Goal: Task Accomplishment & Management: Manage account settings

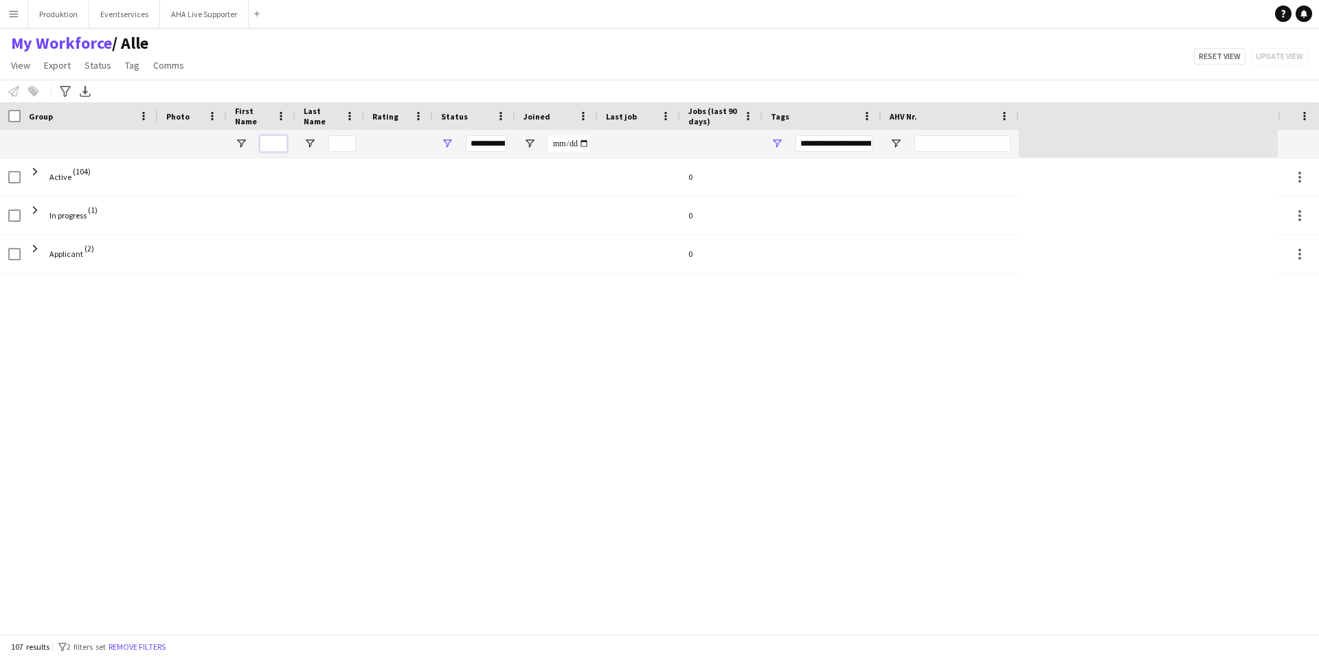
click at [286, 142] on input "First Name Filter Input" at bounding box center [273, 143] width 27 height 16
type input "****"
type input "***"
click at [712, 404] on link "Remove filters" at bounding box center [685, 403] width 57 height 10
click at [334, 142] on input "Last Name Filter Input" at bounding box center [341, 143] width 27 height 16
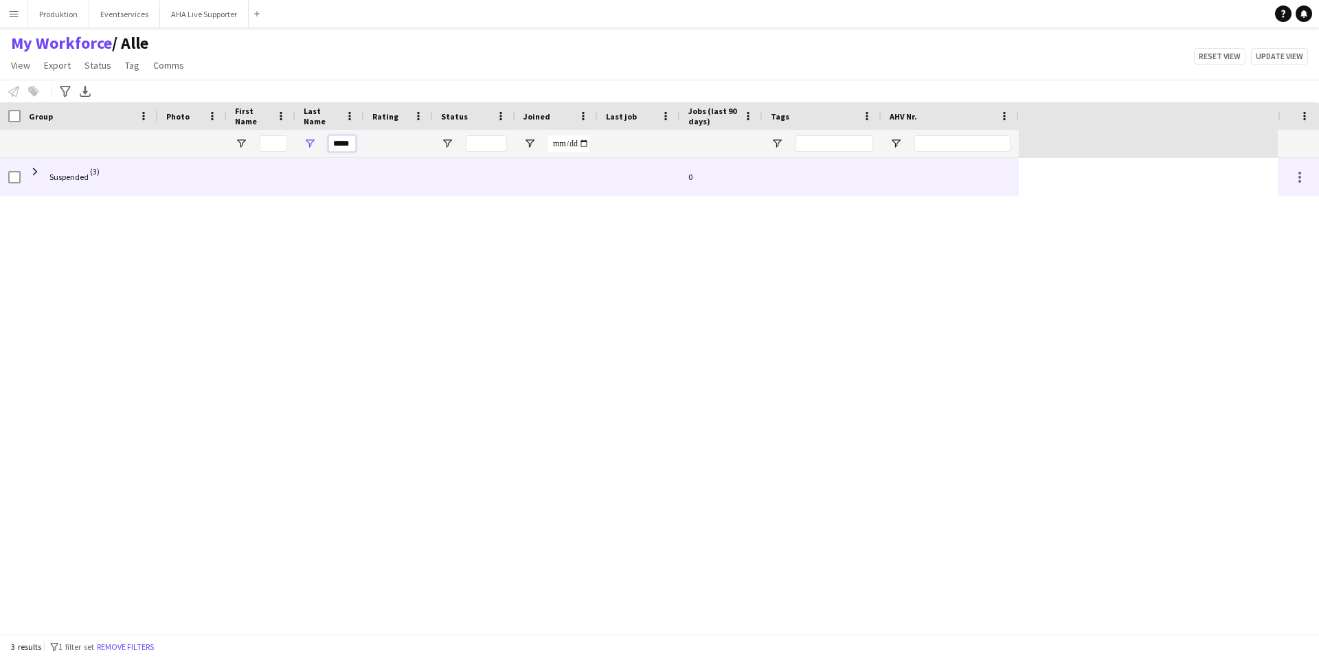
type input "*****"
click at [74, 181] on span "Suspended" at bounding box center [68, 177] width 39 height 10
click at [38, 168] on span at bounding box center [35, 172] width 12 height 12
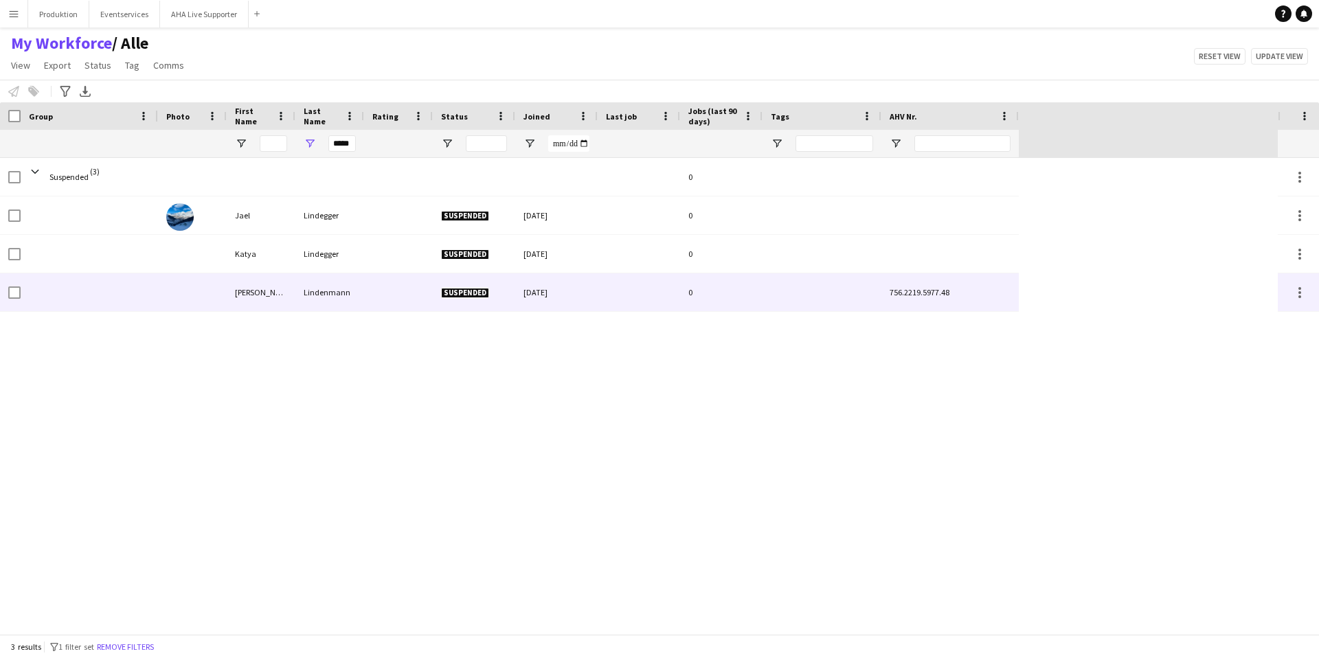
click at [288, 297] on div "[PERSON_NAME]" at bounding box center [261, 292] width 69 height 38
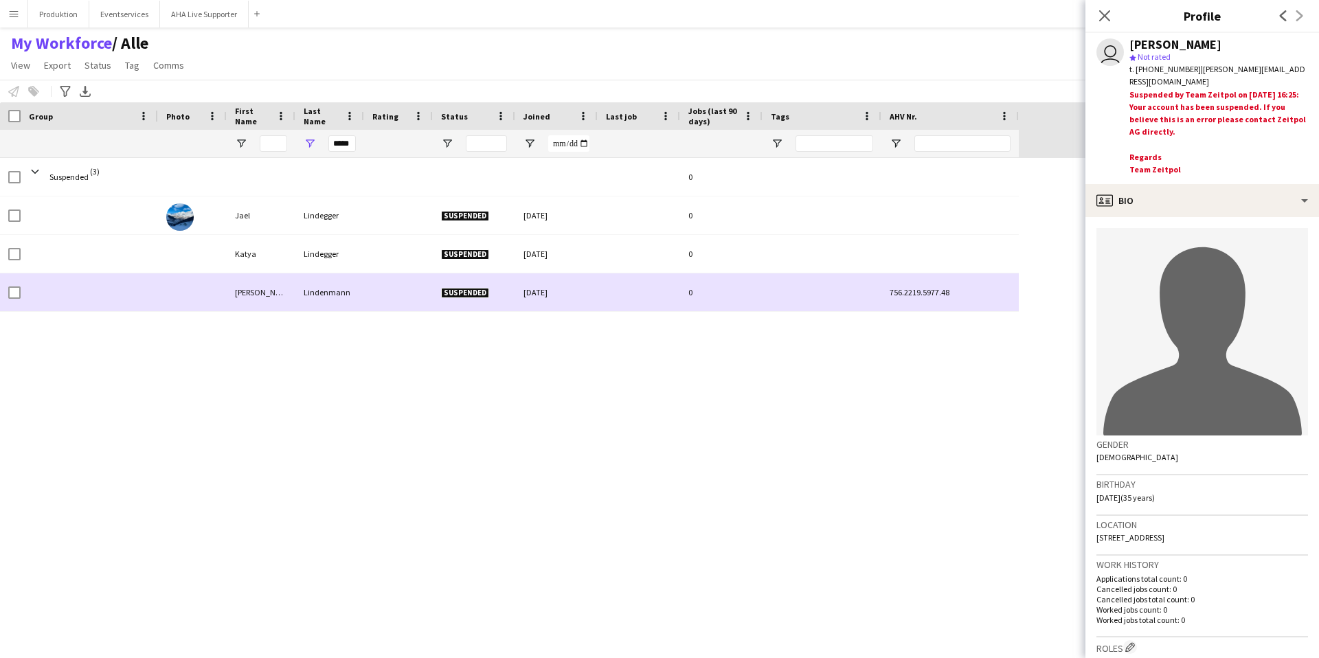
click at [234, 291] on div "[PERSON_NAME]" at bounding box center [261, 292] width 69 height 38
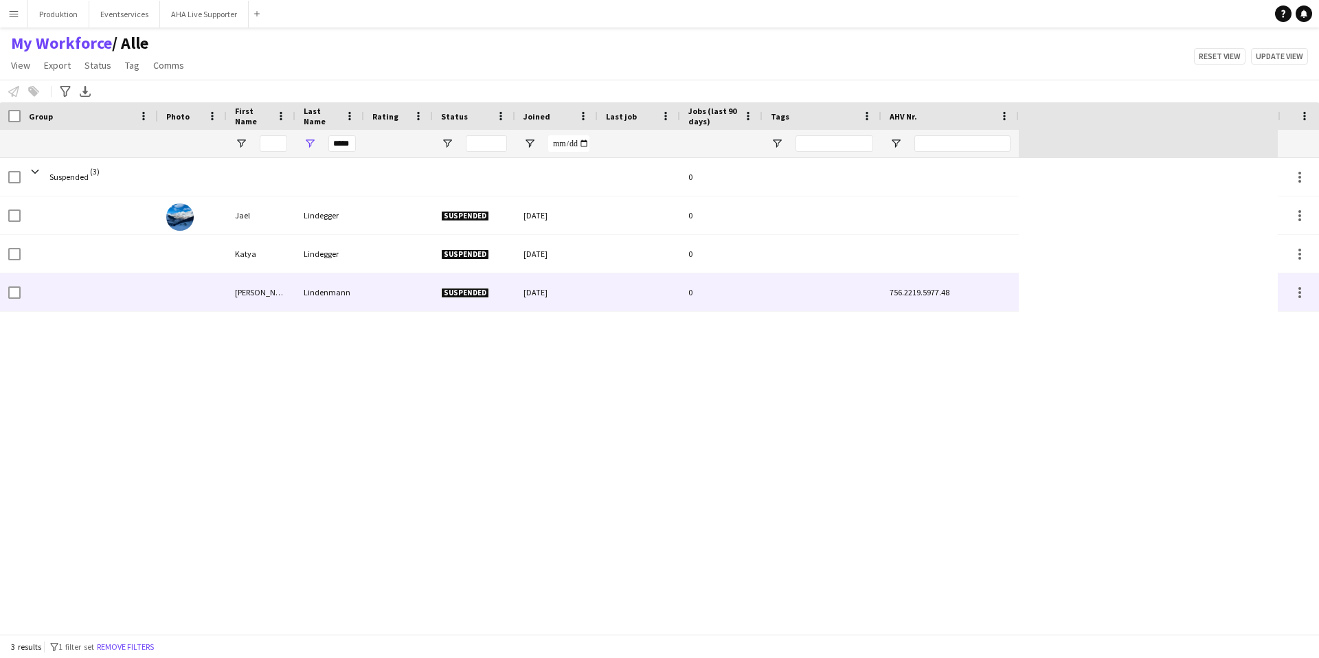
click at [238, 293] on div "[PERSON_NAME]" at bounding box center [261, 292] width 69 height 38
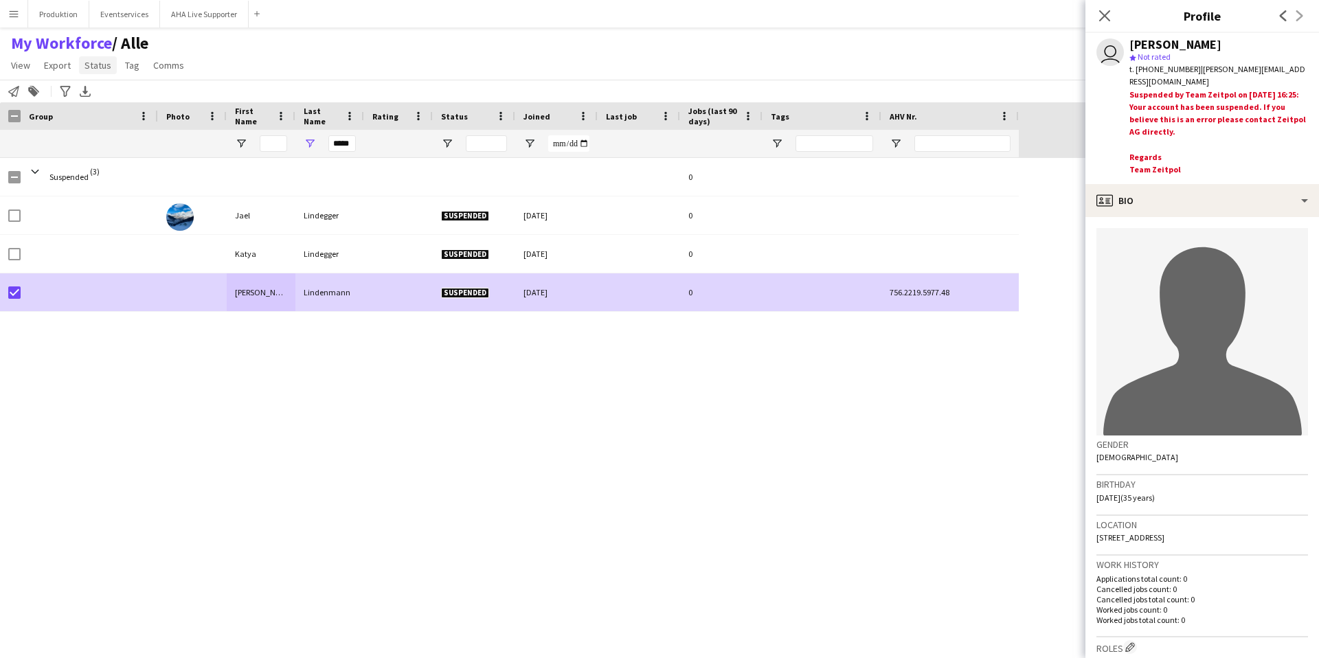
click at [97, 69] on span "Status" at bounding box center [97, 65] width 27 height 12
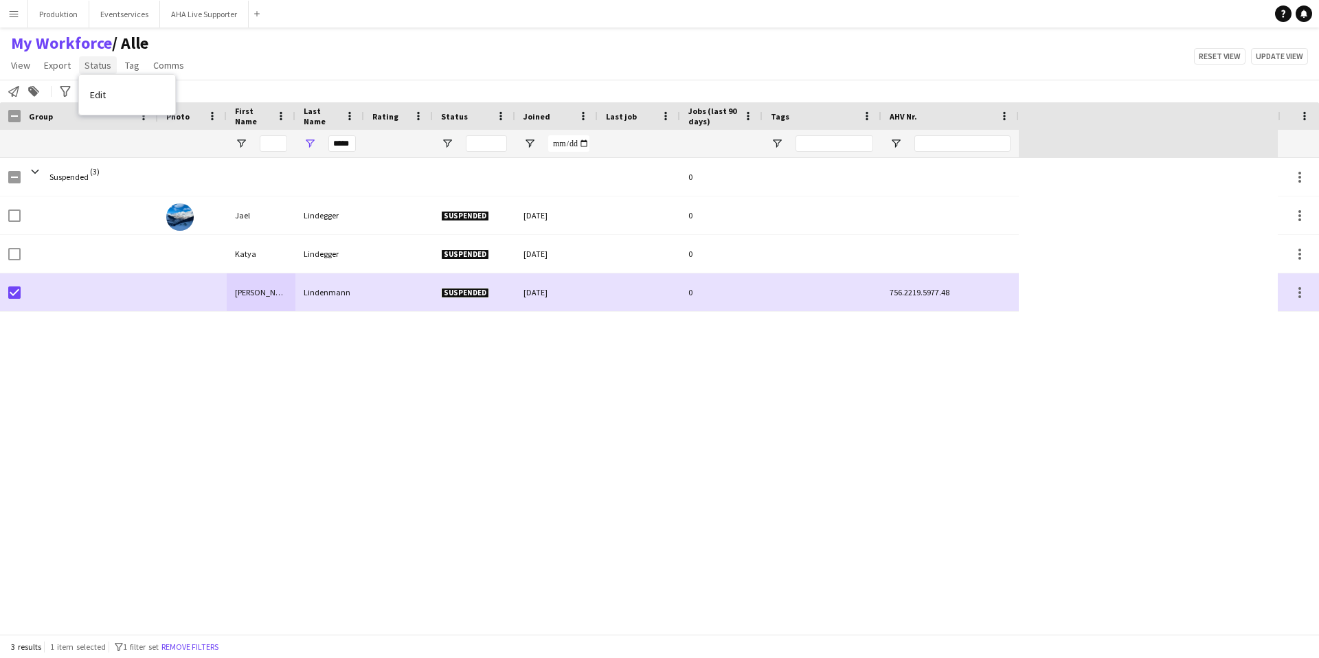
click at [104, 69] on span "Status" at bounding box center [97, 65] width 27 height 12
click at [96, 96] on span "Edit" at bounding box center [98, 95] width 16 height 12
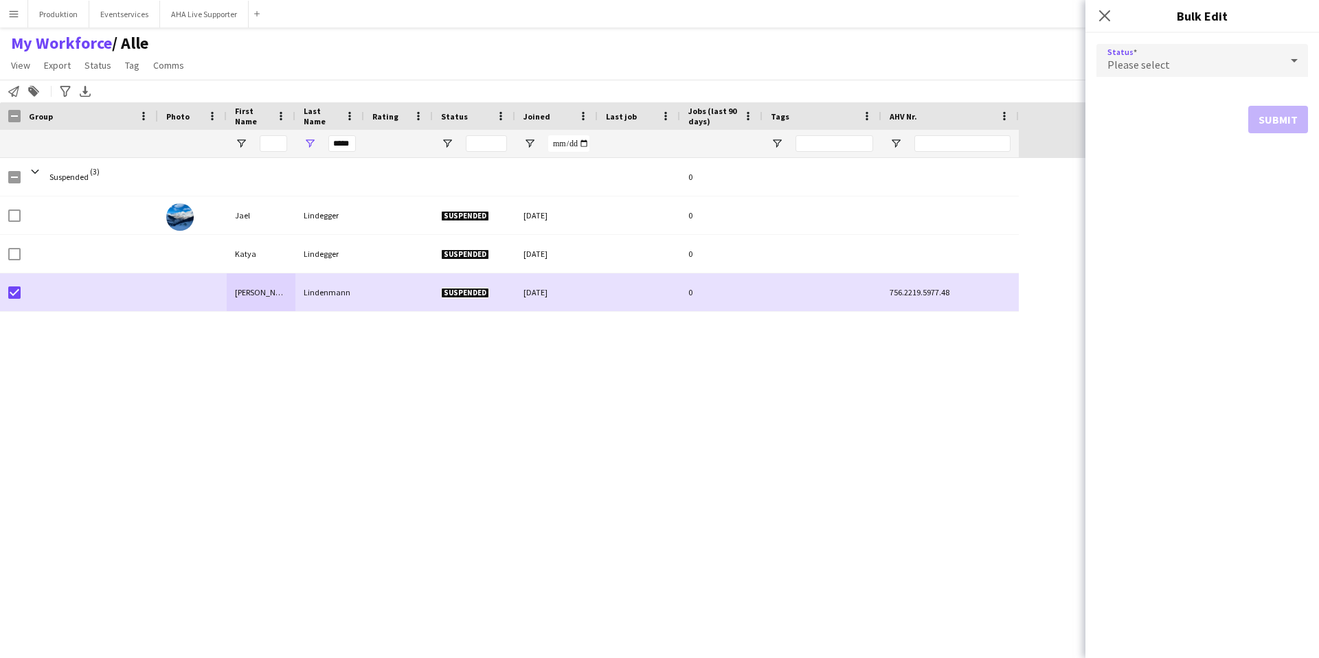
click at [1222, 59] on div "Please select" at bounding box center [1188, 60] width 184 height 33
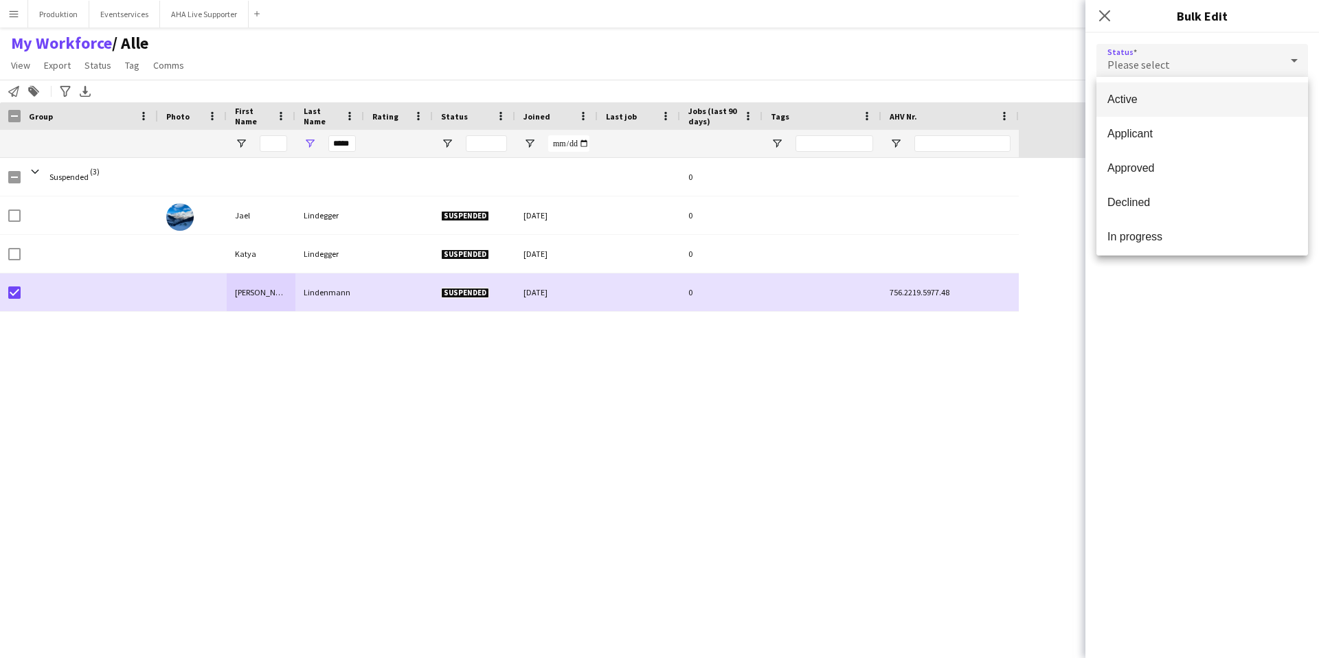
click at [1130, 93] on span "Active" at bounding box center [1202, 99] width 190 height 13
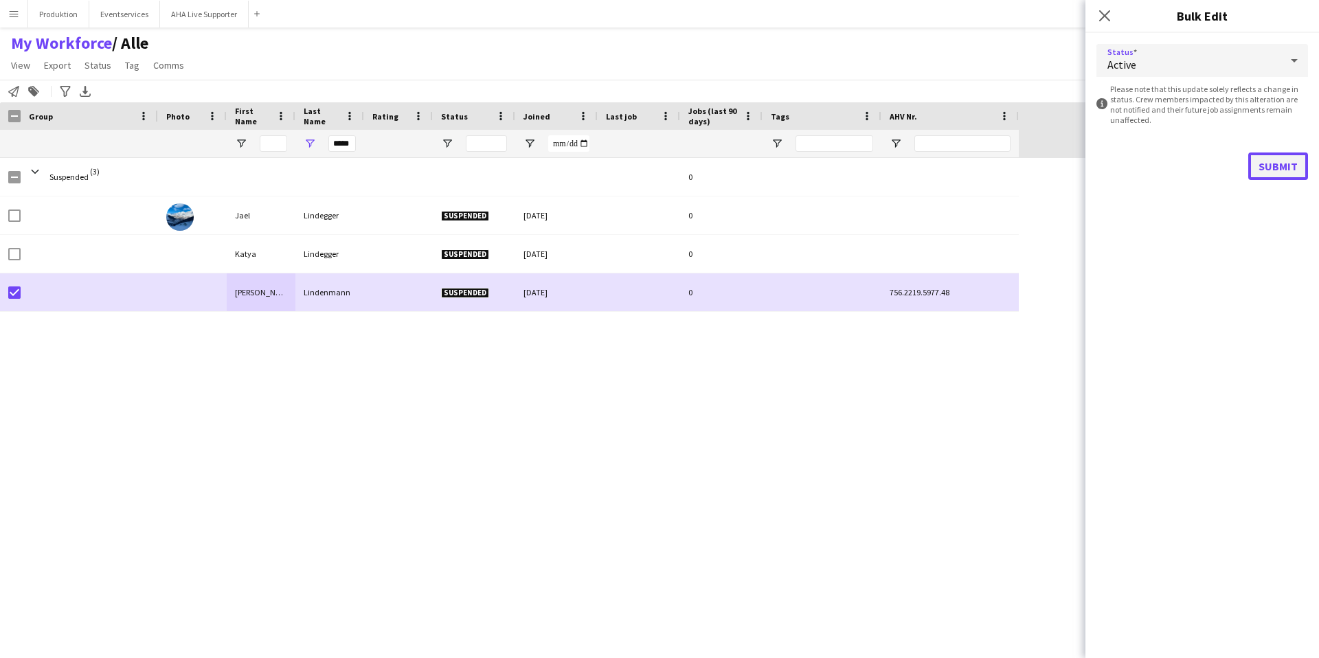
click at [1286, 168] on button "Submit" at bounding box center [1278, 165] width 60 height 27
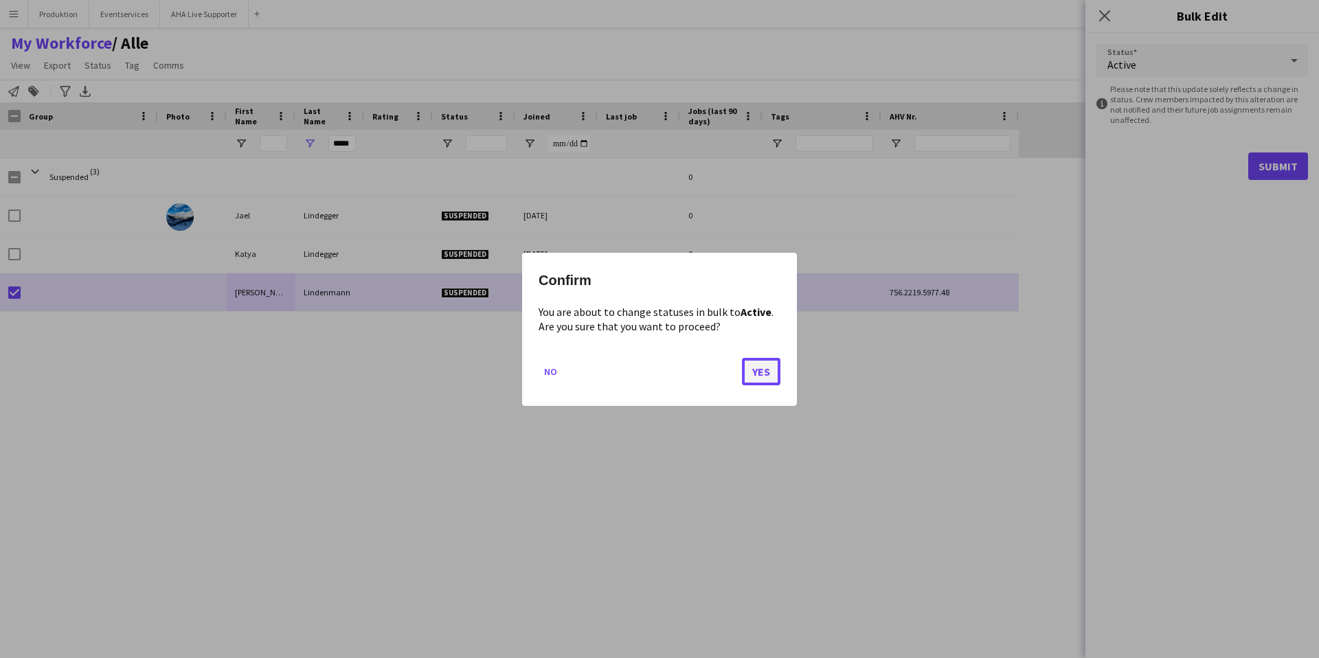
click at [767, 367] on button "Yes" at bounding box center [761, 370] width 38 height 27
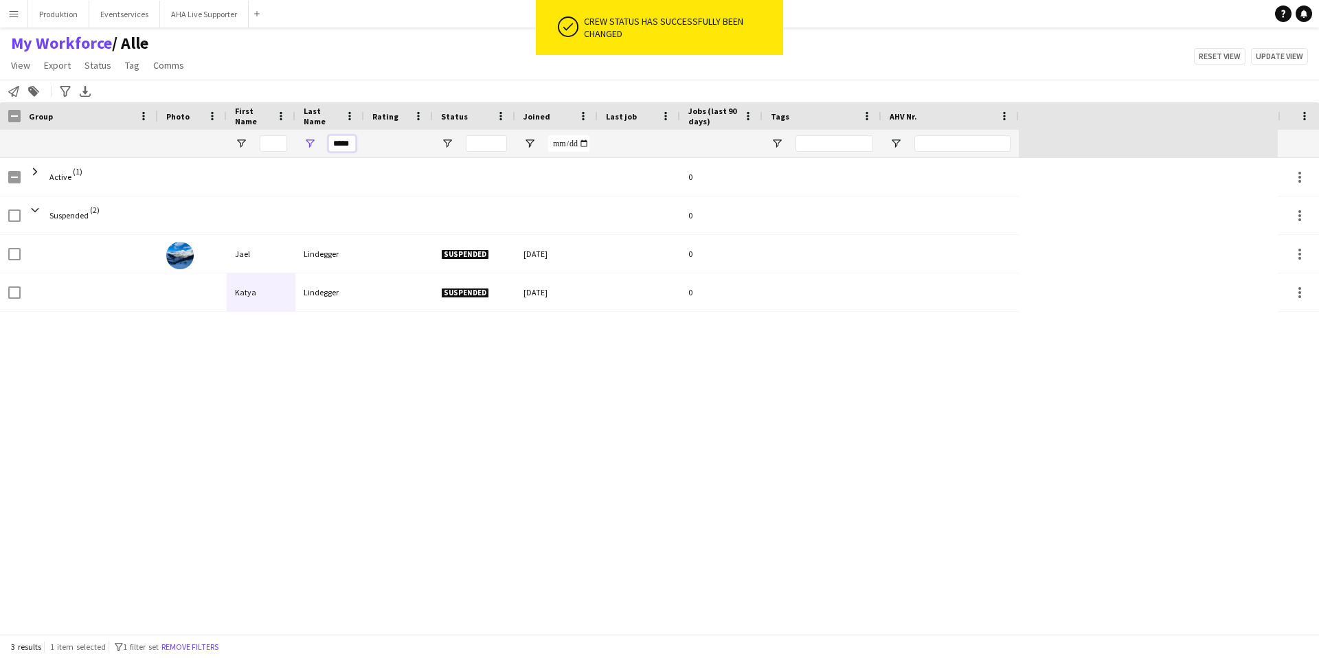
drag, startPoint x: 352, startPoint y: 146, endPoint x: 313, endPoint y: 146, distance: 39.2
click at [315, 146] on div "*****" at bounding box center [329, 143] width 69 height 27
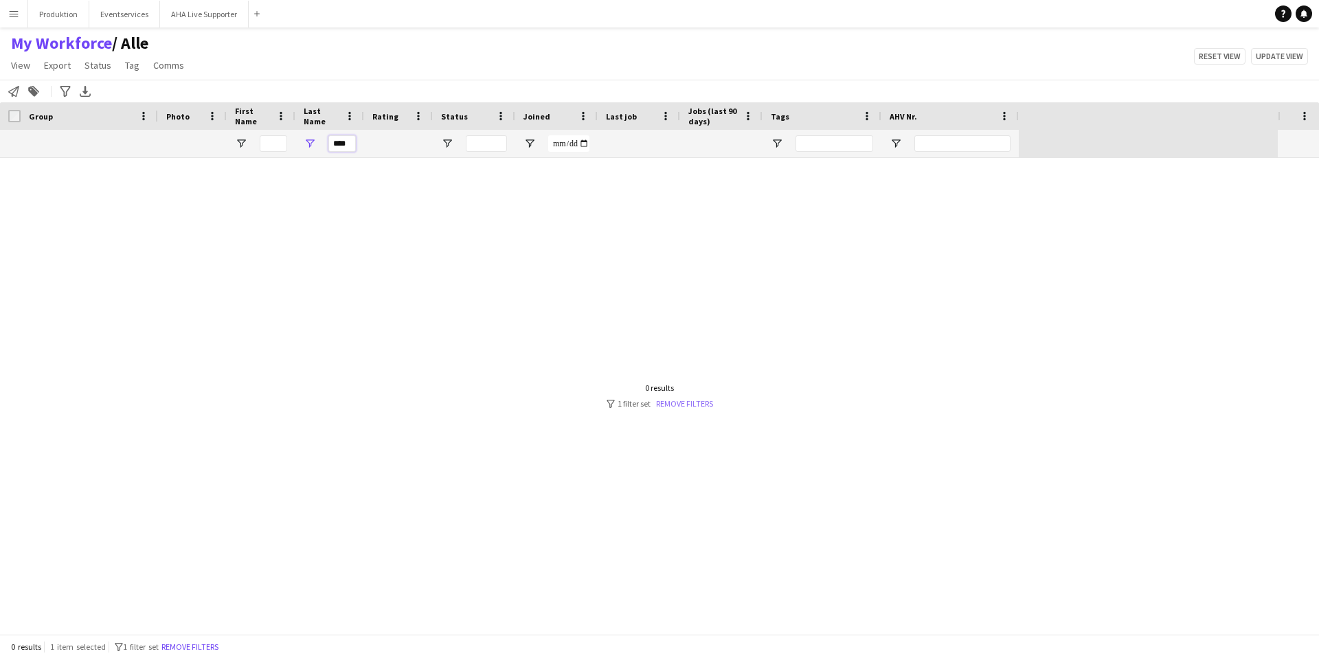
type input "****"
click at [683, 401] on link "Remove filters" at bounding box center [684, 403] width 57 height 10
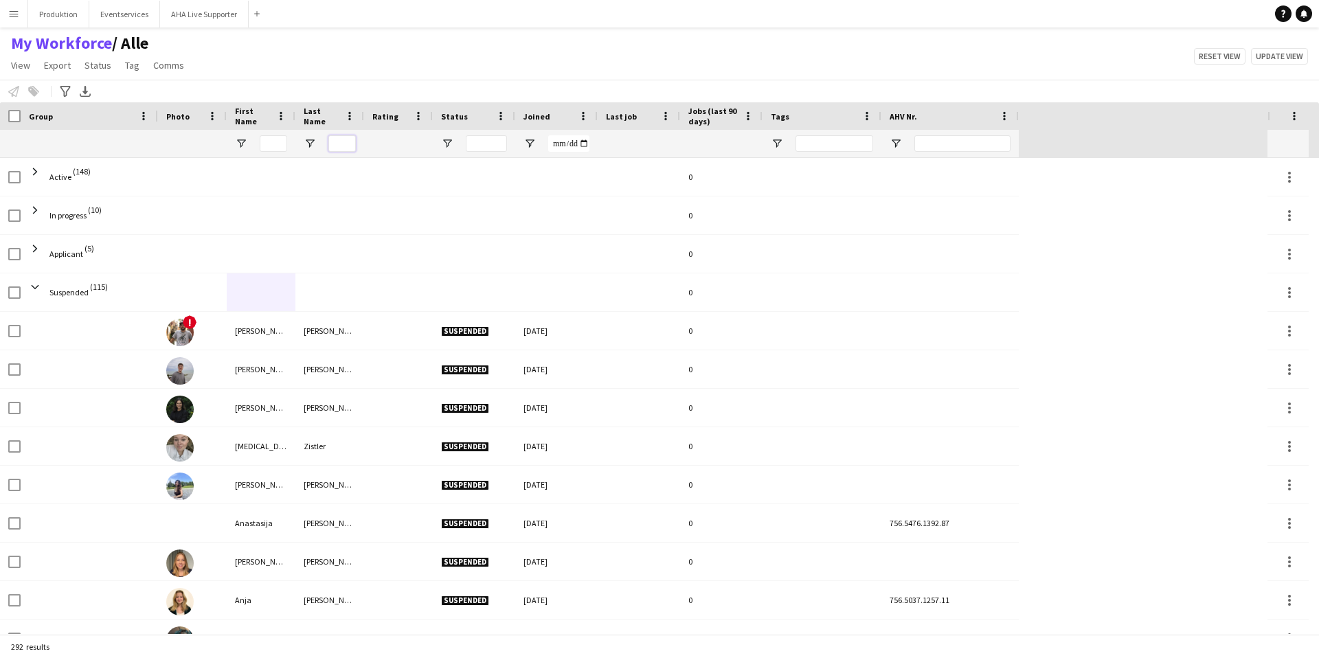
click at [340, 138] on input "Last Name Filter Input" at bounding box center [341, 143] width 27 height 16
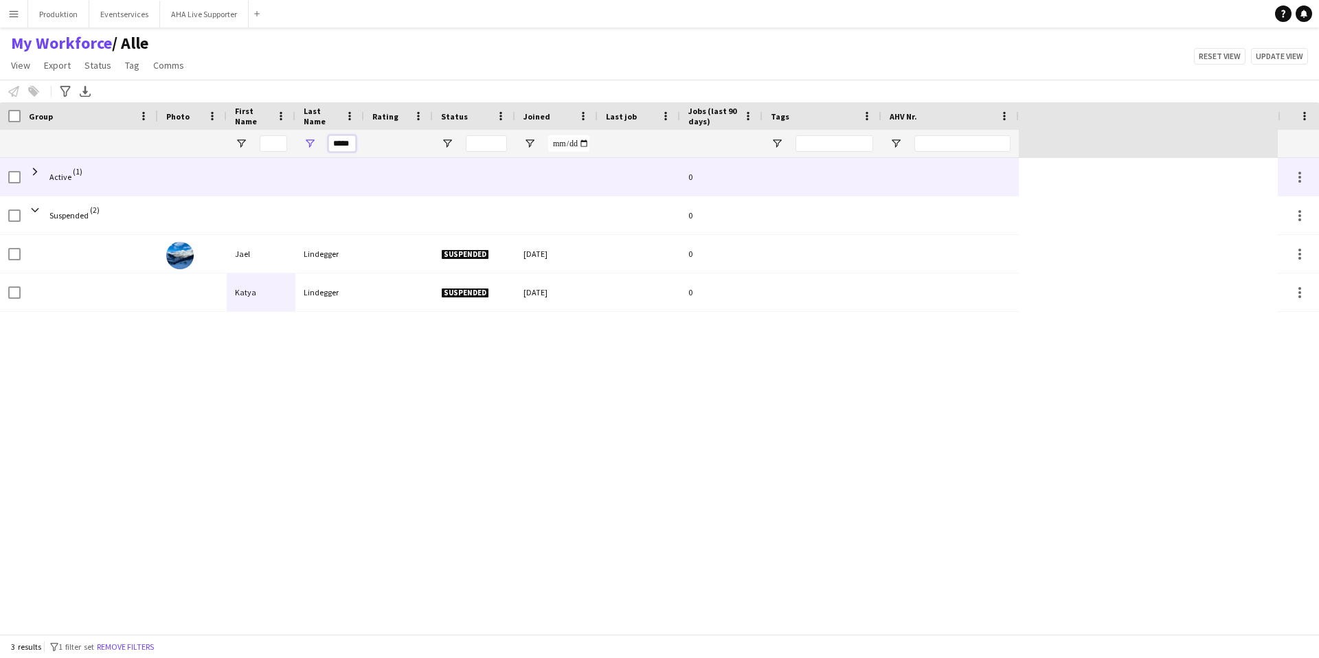
type input "*****"
click at [26, 168] on div "Active (1)" at bounding box center [89, 177] width 137 height 38
click at [38, 170] on span at bounding box center [35, 172] width 12 height 12
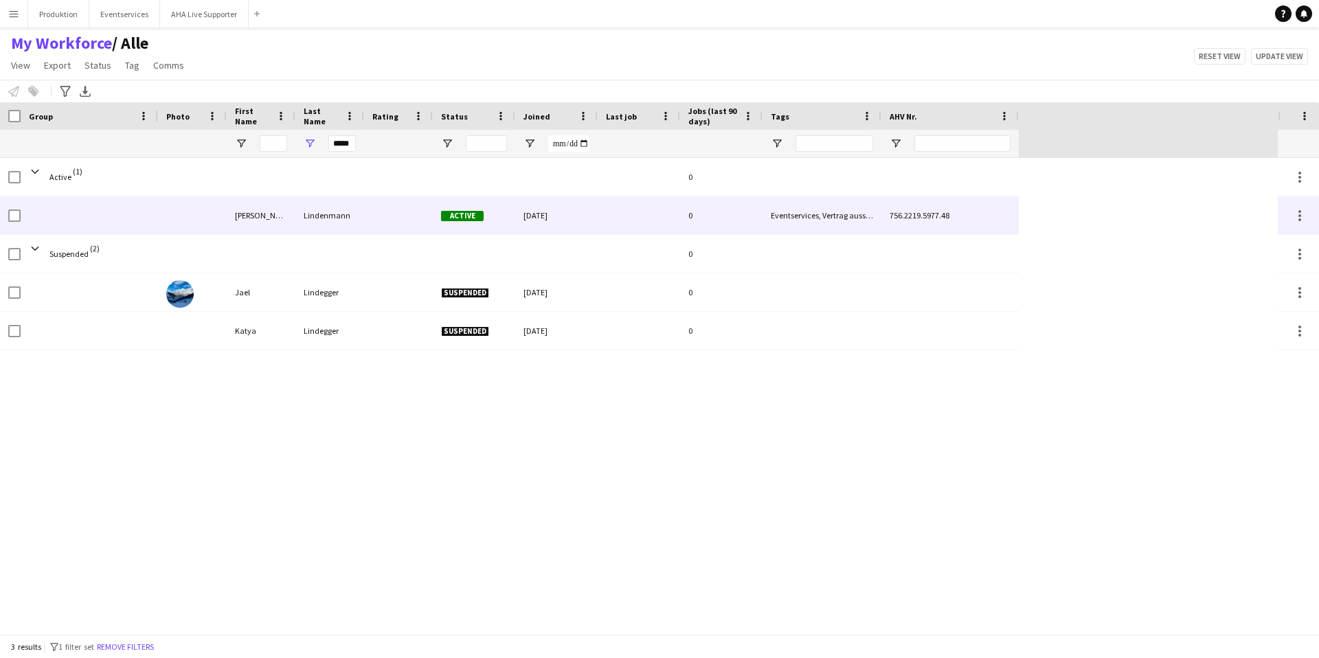
click at [258, 212] on div "[PERSON_NAME]" at bounding box center [261, 215] width 69 height 38
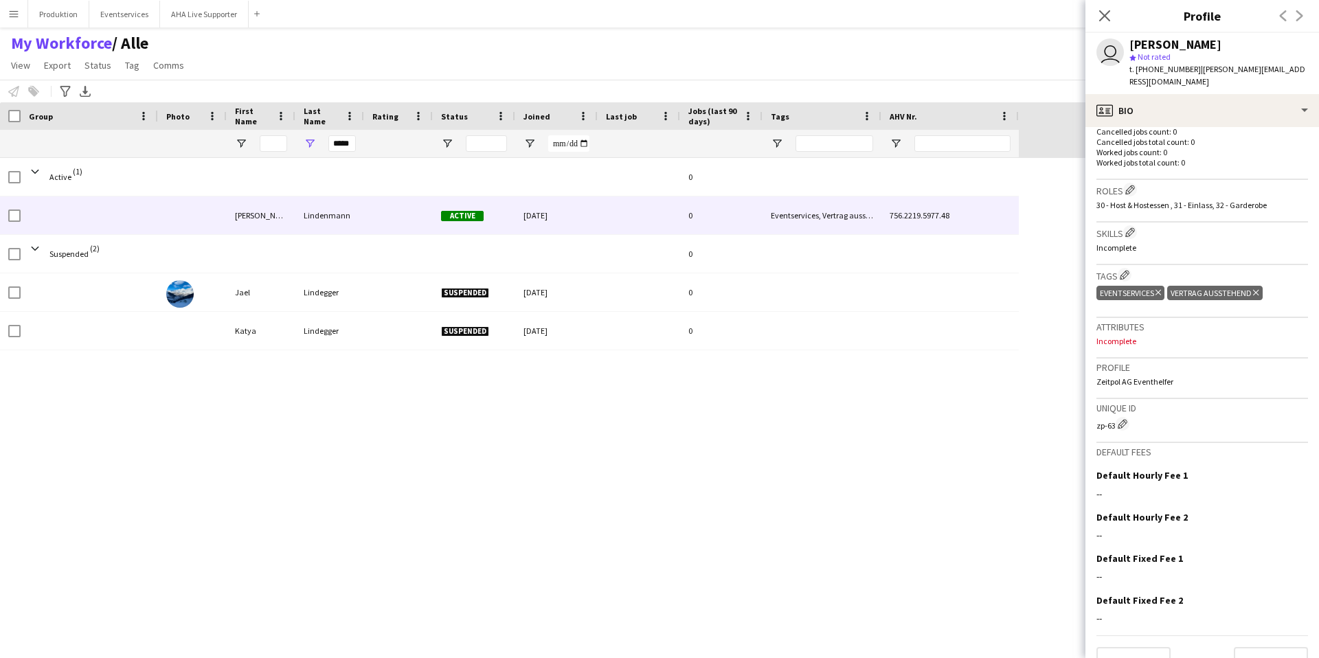
scroll to position [382, 0]
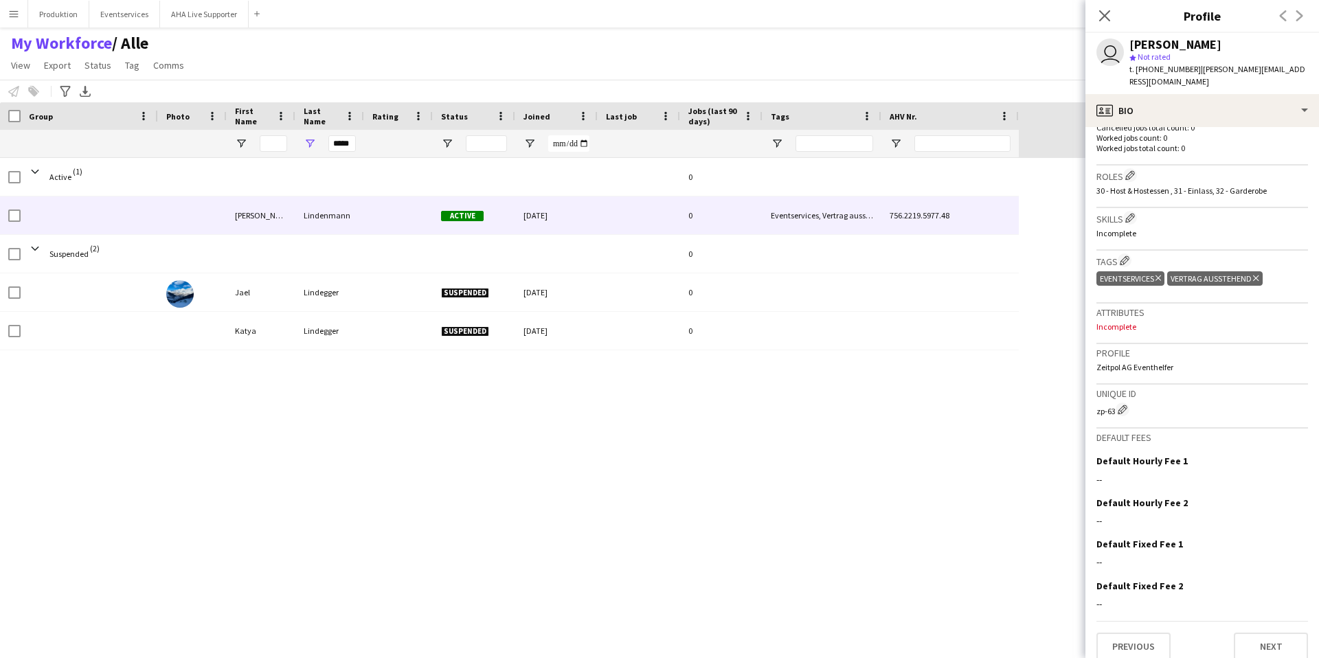
click at [1111, 321] on p "Incomplete" at bounding box center [1202, 326] width 212 height 10
click at [1132, 304] on div "Attributes Incomplete" at bounding box center [1202, 324] width 212 height 41
click at [1132, 321] on p "Incomplete" at bounding box center [1202, 326] width 212 height 10
click at [1141, 306] on h3 "Attributes" at bounding box center [1202, 312] width 212 height 12
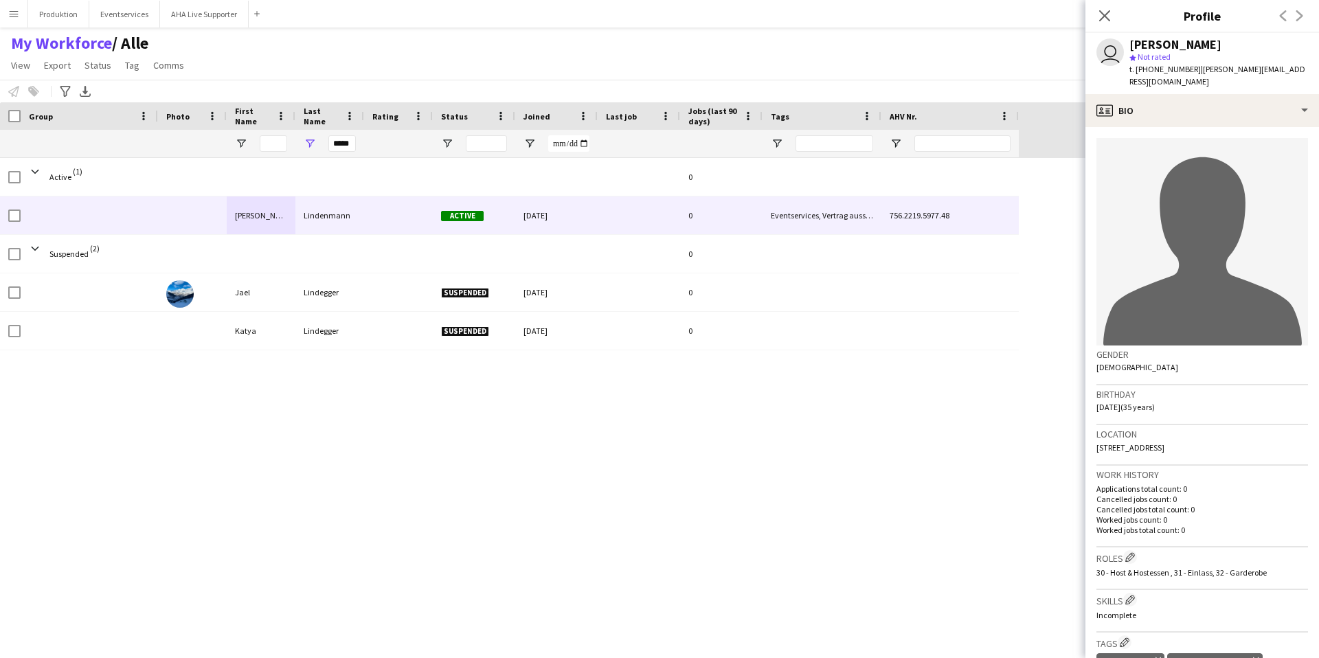
scroll to position [262, 0]
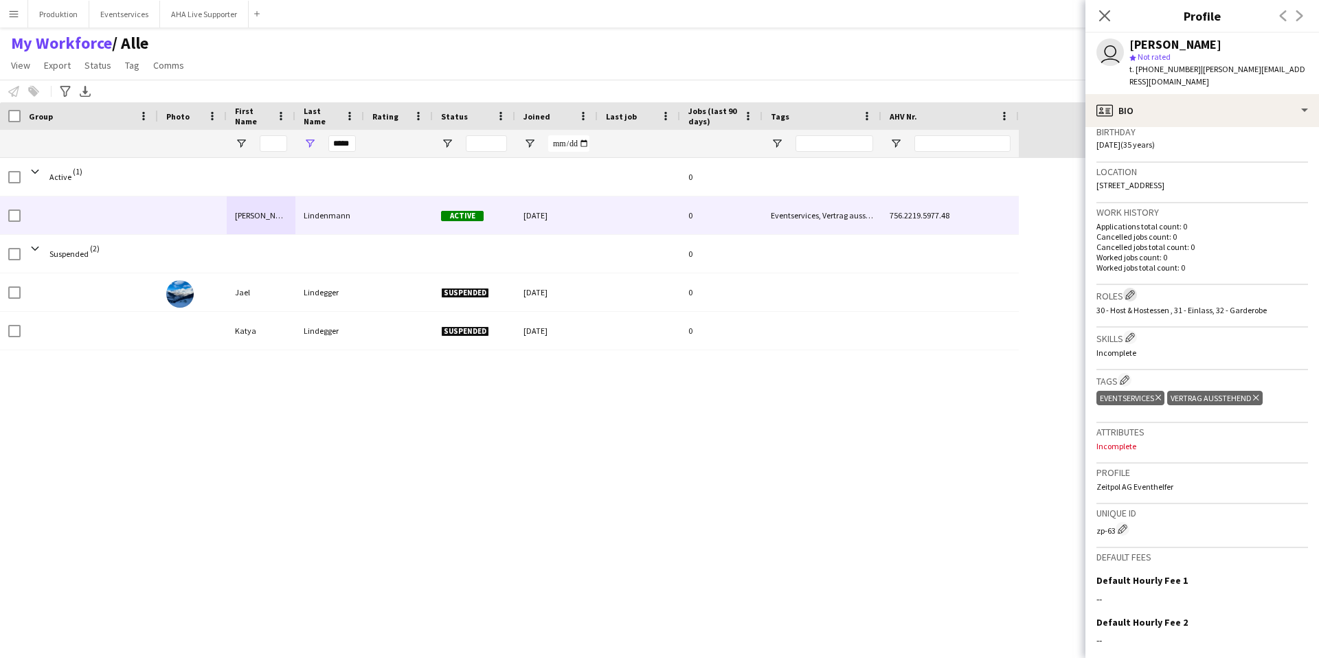
click at [1128, 290] on app-icon "Edit crew company roles" at bounding box center [1130, 295] width 10 height 10
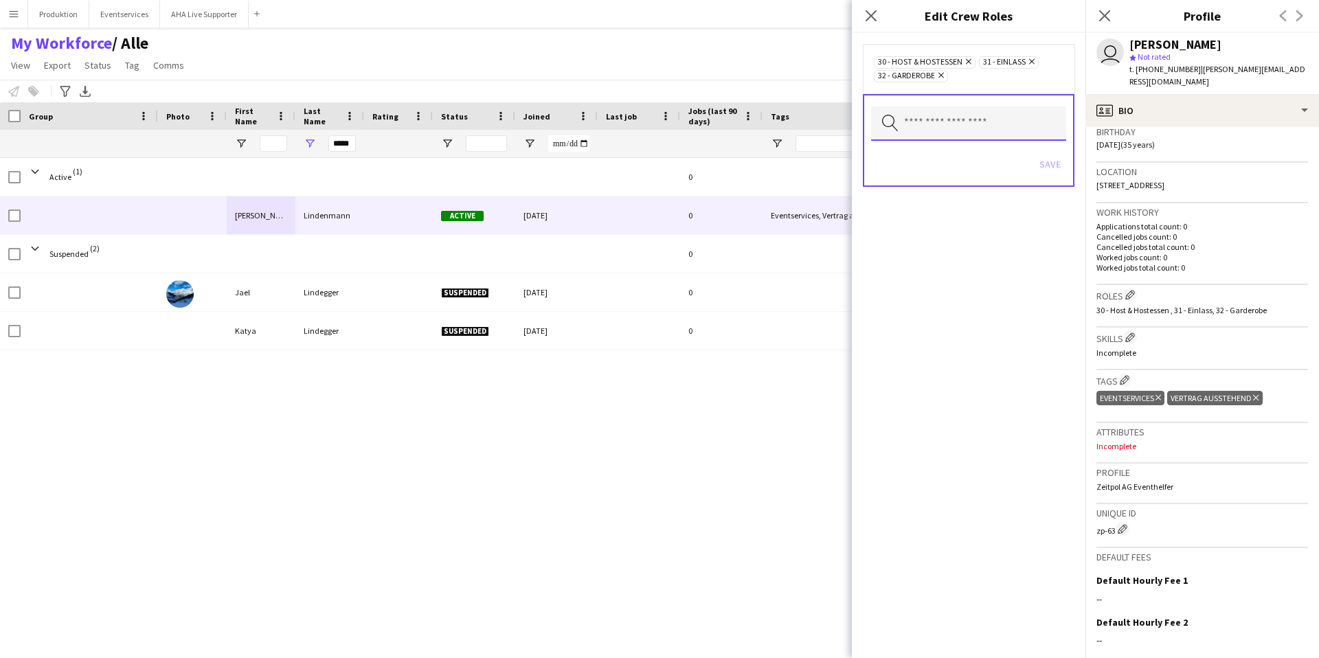
click at [958, 116] on input "text" at bounding box center [968, 123] width 195 height 34
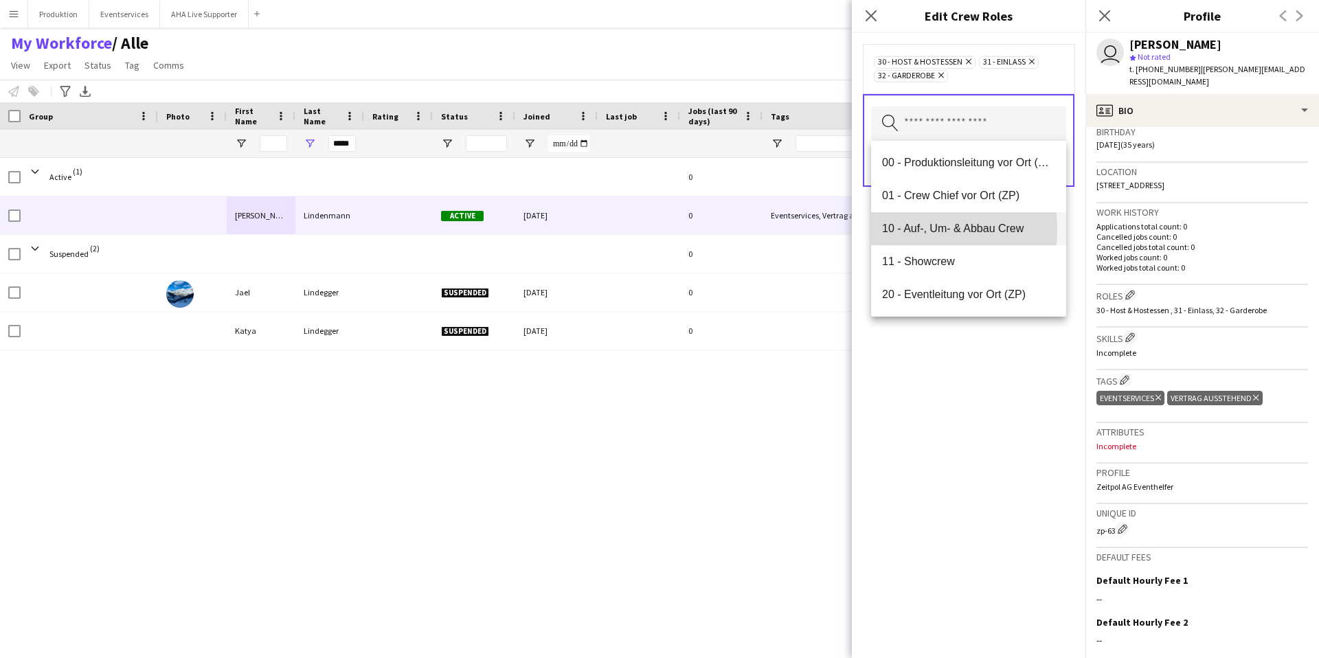
click at [915, 229] on span "10 - Auf-, Um- & Abbau Crew" at bounding box center [968, 228] width 173 height 13
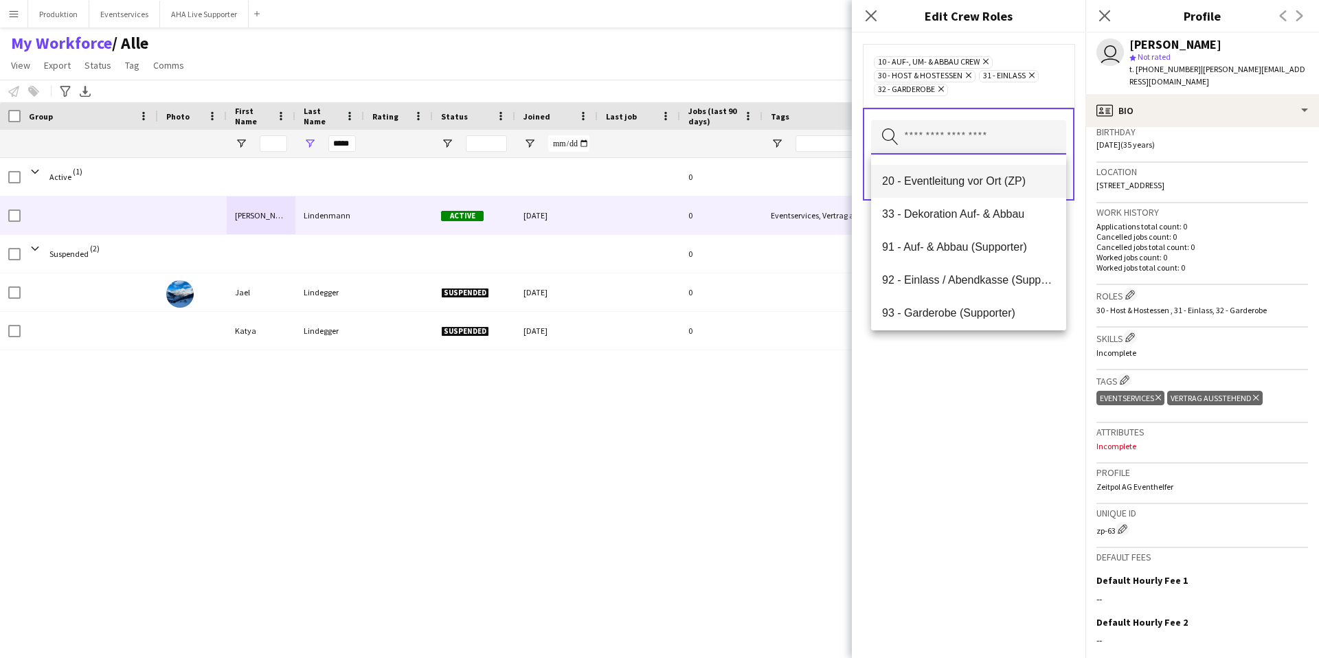
scroll to position [99, 0]
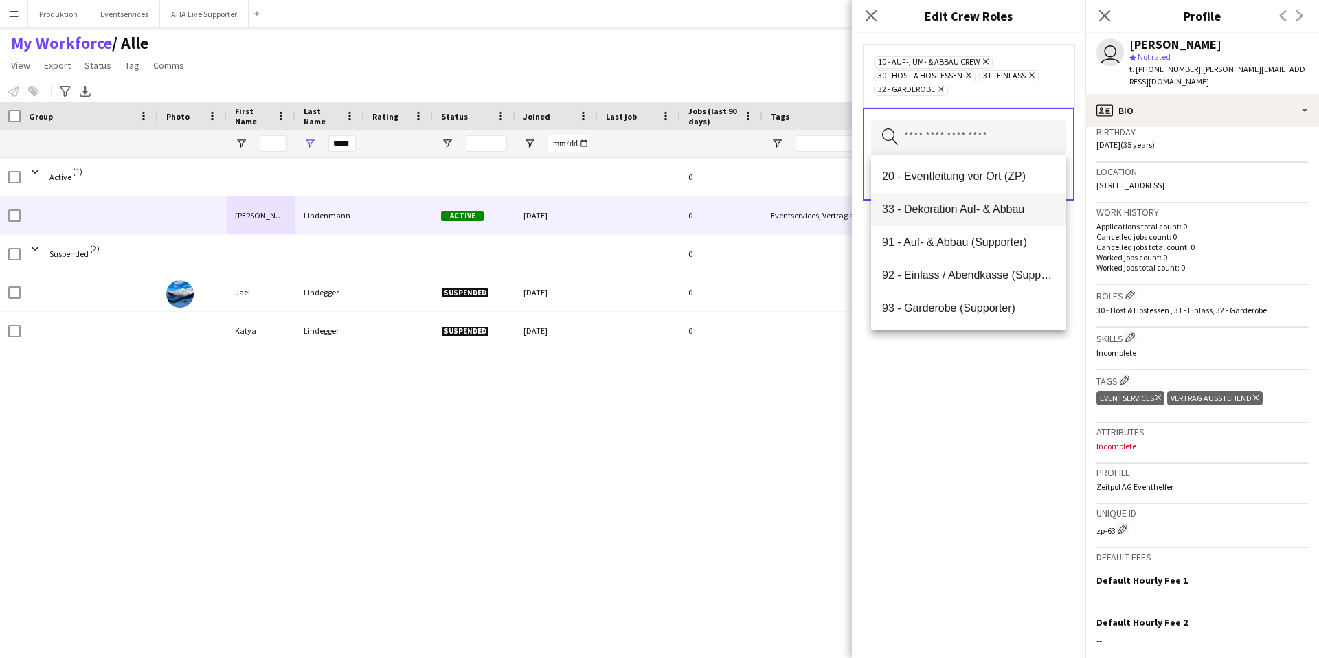
click at [956, 205] on span "33 - Dekoration Auf- & Abbau" at bounding box center [968, 209] width 173 height 13
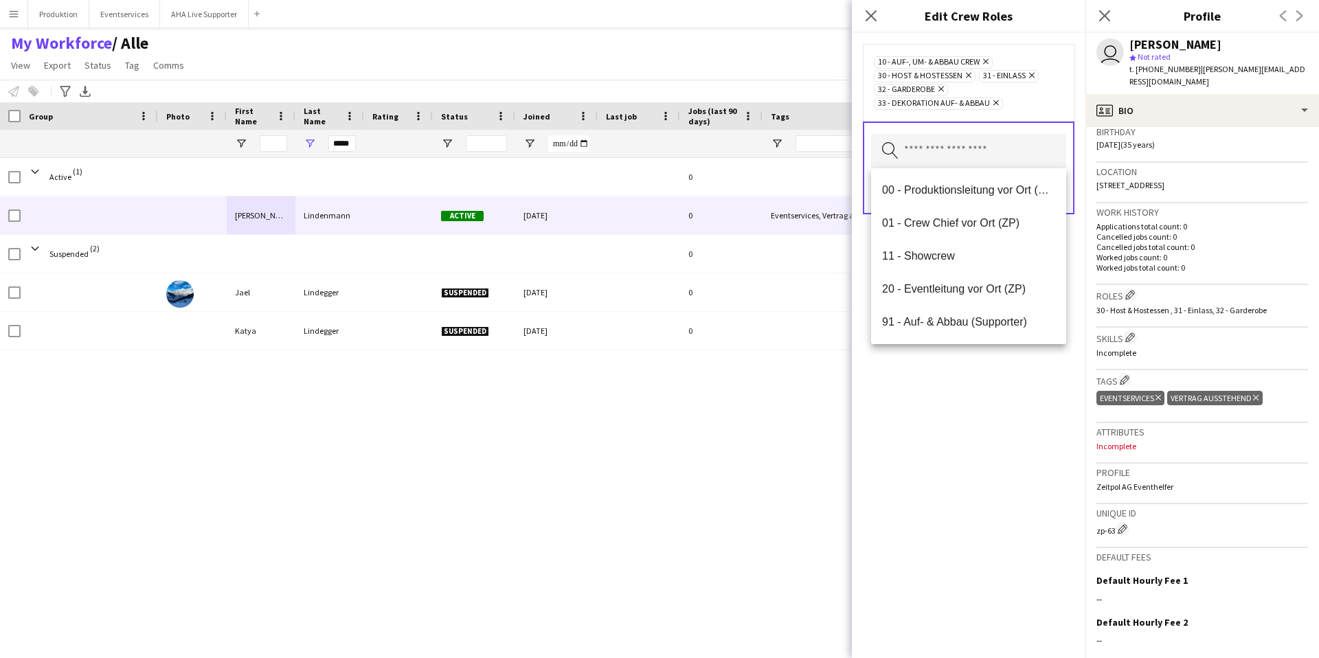
click at [1205, 330] on h3 "Skills Edit crew company skills" at bounding box center [1202, 337] width 212 height 14
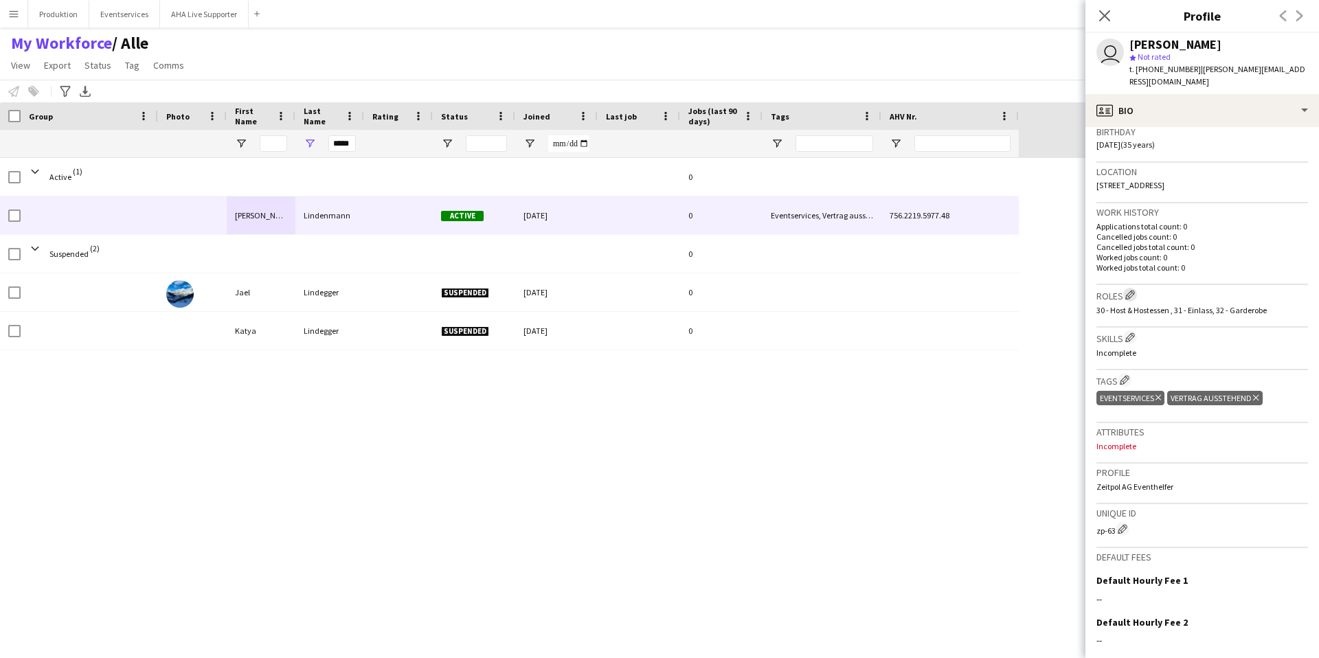
click at [1133, 290] on app-icon "Edit crew company roles" at bounding box center [1130, 295] width 10 height 10
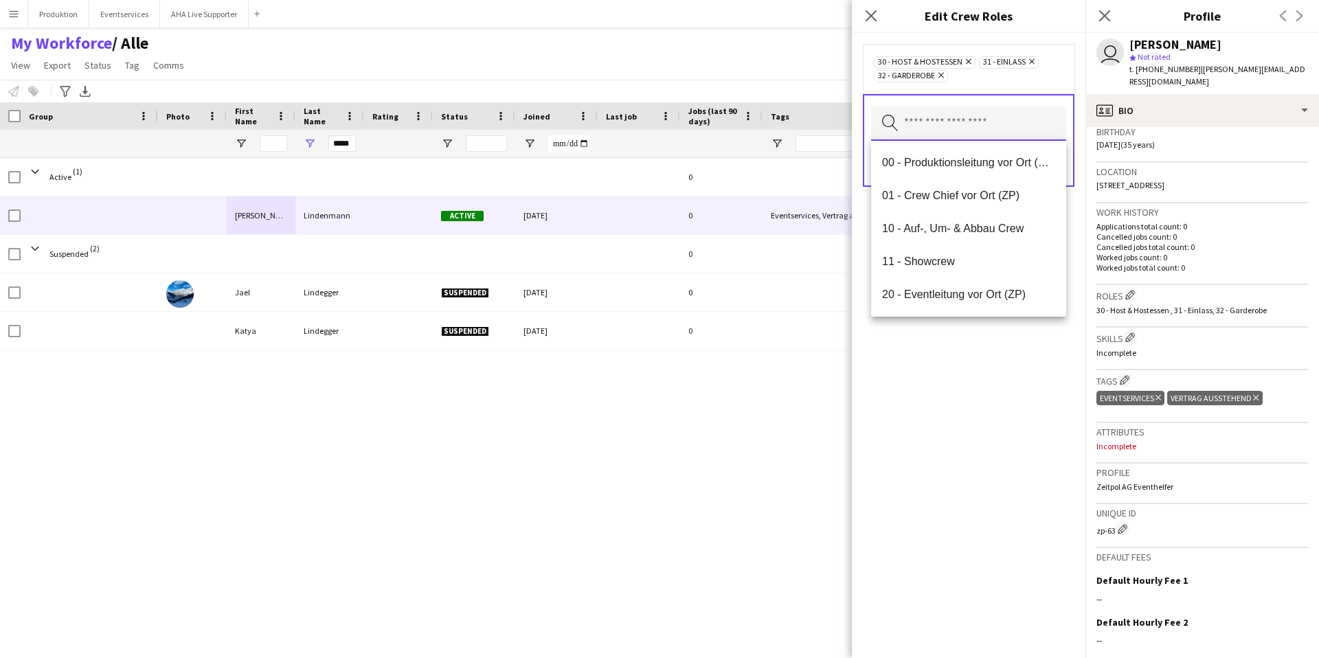
click at [966, 111] on input "text" at bounding box center [968, 123] width 195 height 34
click at [921, 218] on mat-option "10 - Auf-, Um- & Abbau Crew" at bounding box center [968, 228] width 195 height 33
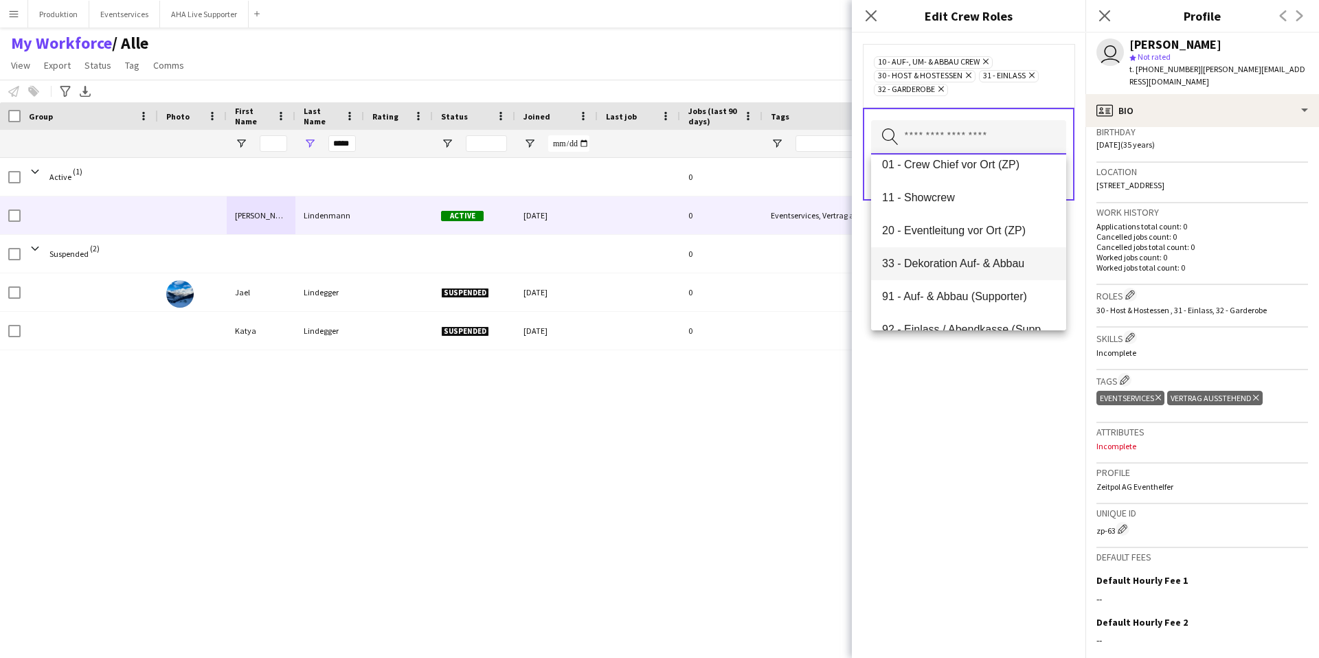
scroll to position [50, 0]
click at [972, 265] on mat-option "33 - Dekoration Auf- & Abbau" at bounding box center [968, 258] width 195 height 33
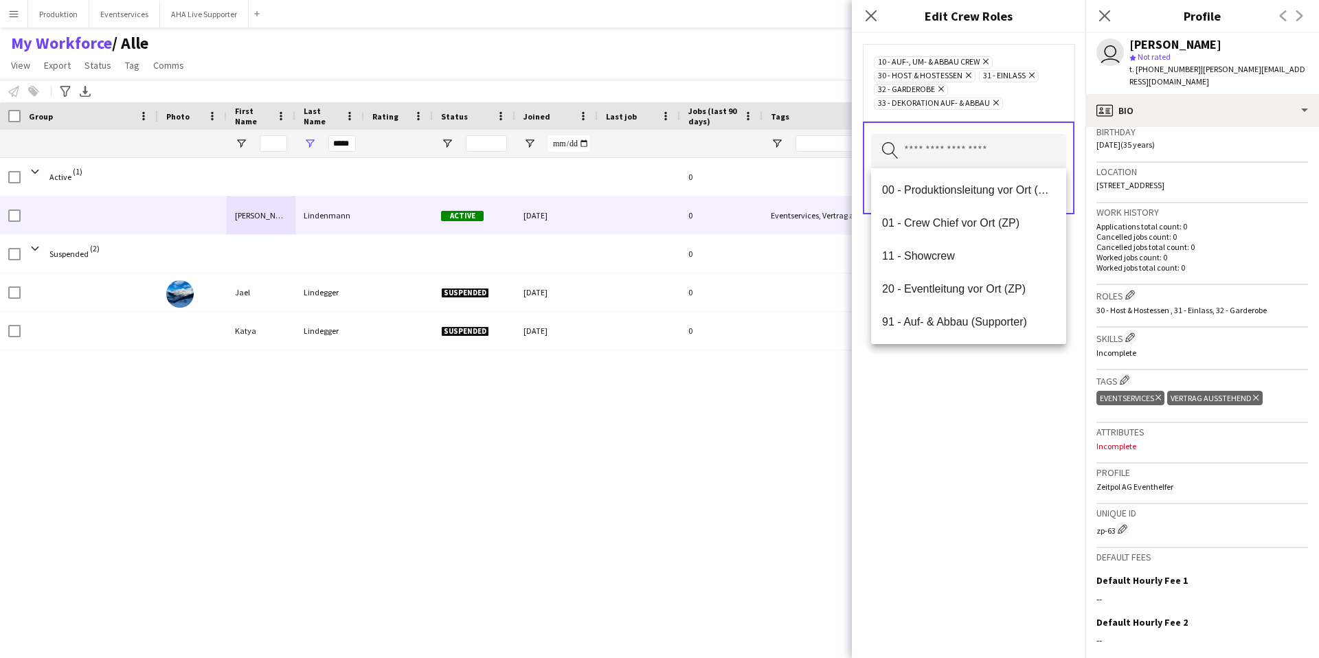
drag, startPoint x: 952, startPoint y: 378, endPoint x: 964, endPoint y: 385, distance: 13.2
click at [963, 385] on div "10 - Auf-, Um- & Abbau Crew Remove 30 - Host & Hostessen Remove 31 - Einlass Re…" at bounding box center [969, 345] width 234 height 625
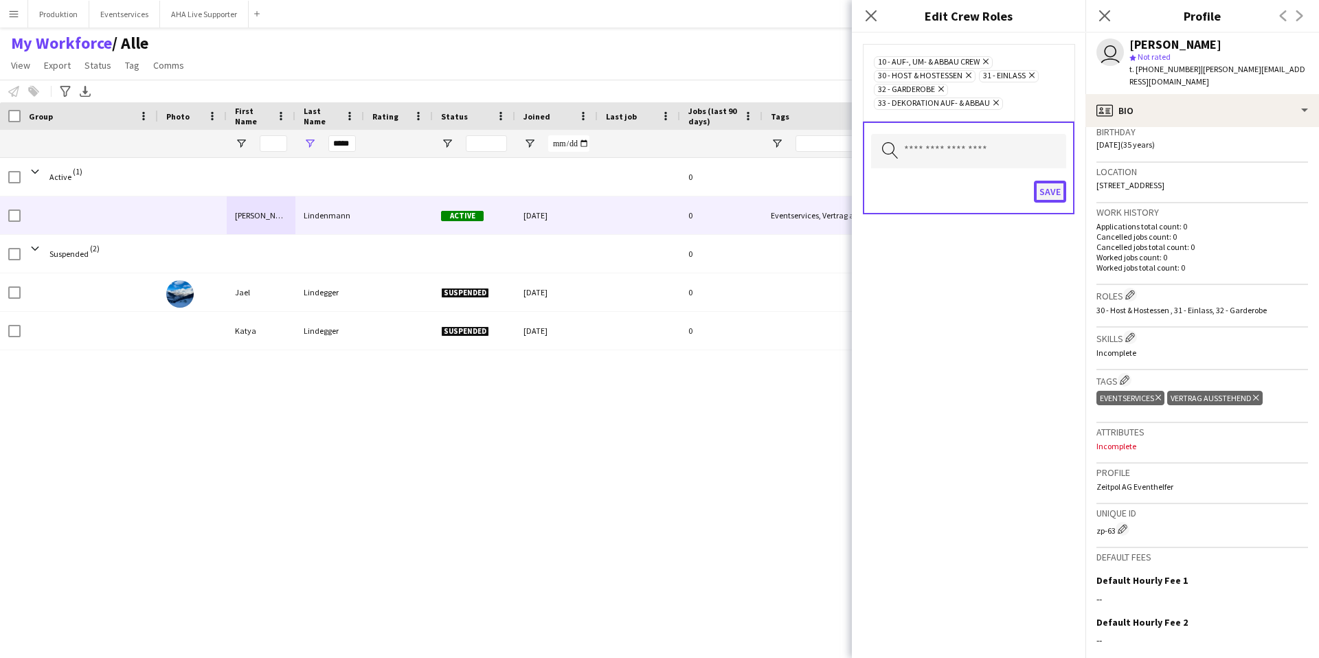
click at [1050, 188] on button "Save" at bounding box center [1050, 192] width 32 height 22
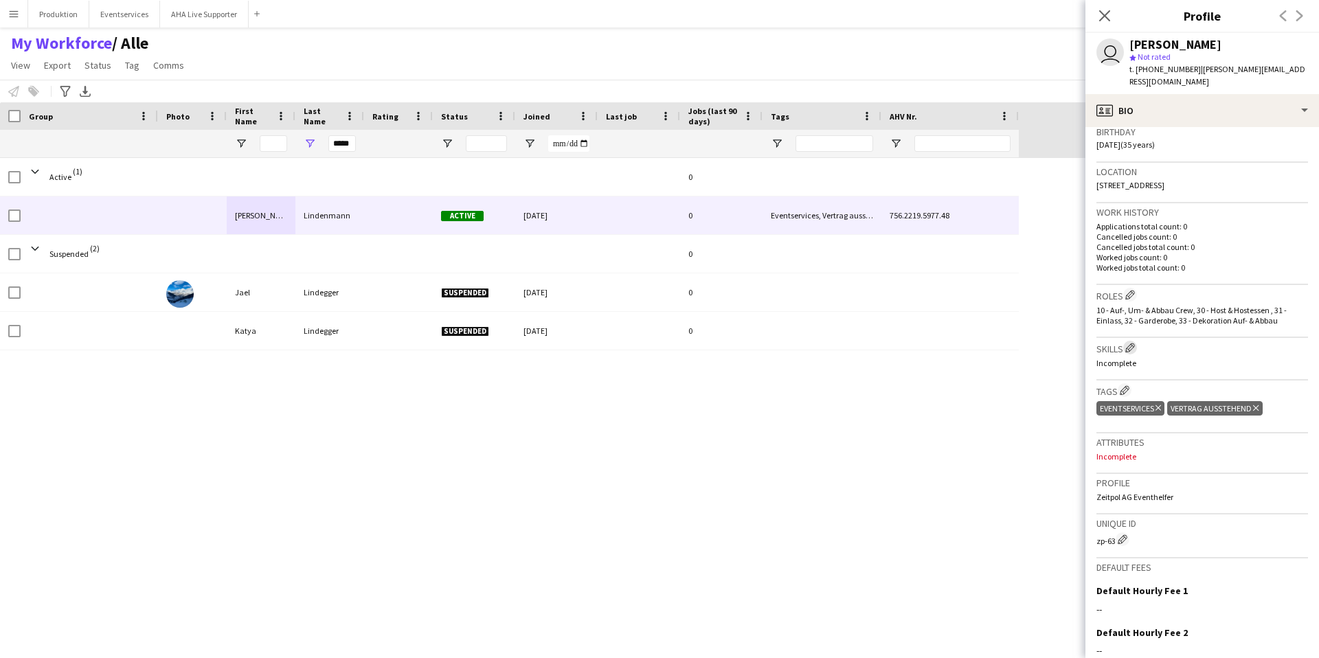
click at [1128, 341] on button "Edit crew company skills" at bounding box center [1130, 348] width 14 height 14
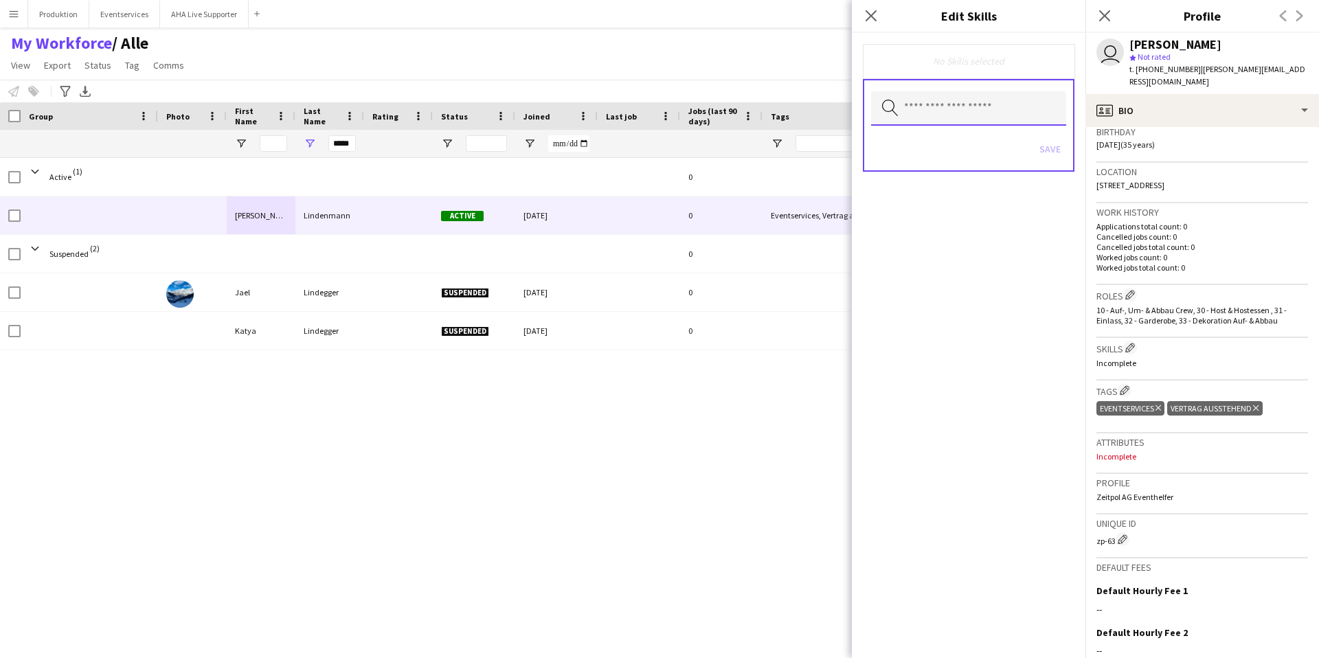
click at [955, 118] on input "text" at bounding box center [968, 108] width 195 height 34
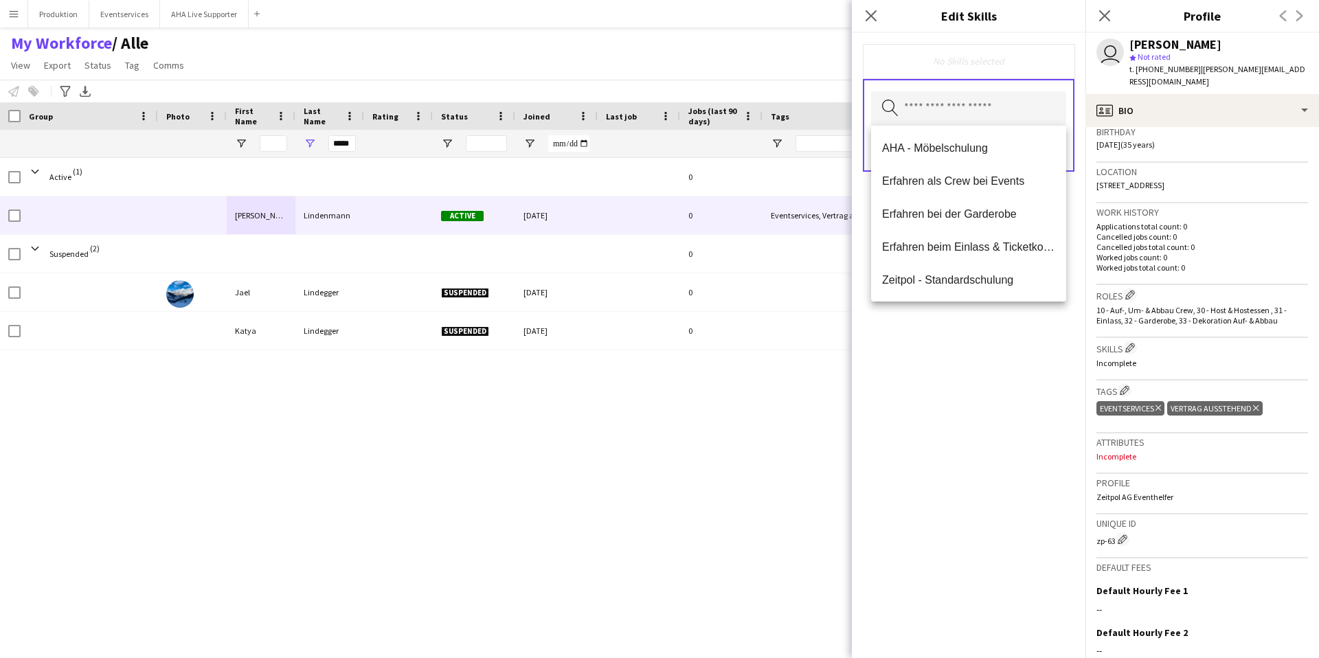
click at [1159, 341] on h3 "Skills Edit crew company skills" at bounding box center [1202, 348] width 212 height 14
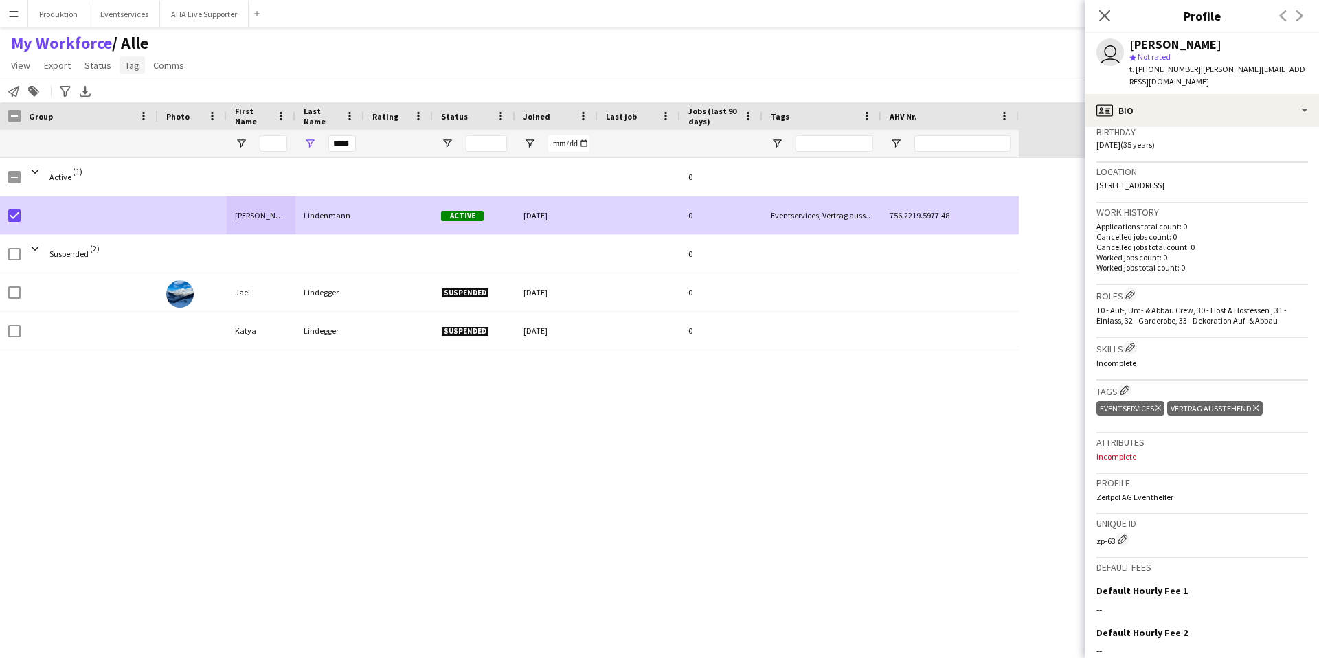
click at [134, 68] on span "Tag" at bounding box center [132, 65] width 14 height 12
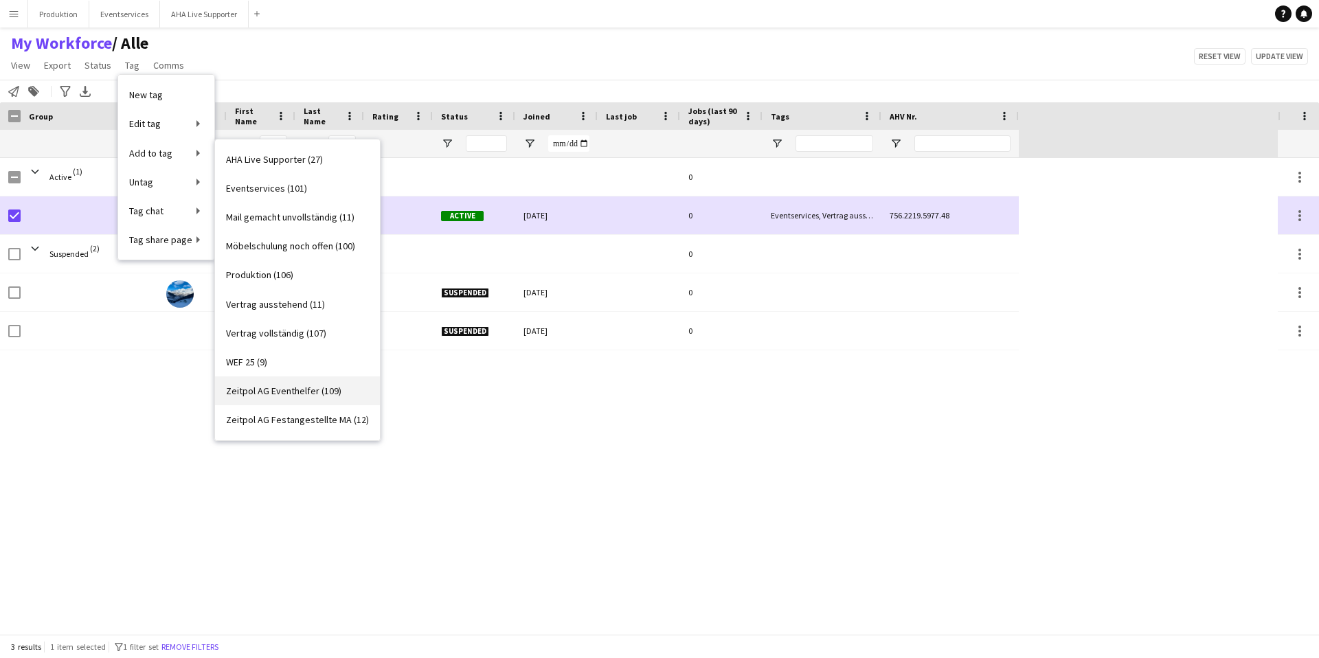
click at [266, 395] on span "Zeitpol AG Eventhelfer (109)" at bounding box center [283, 391] width 115 height 12
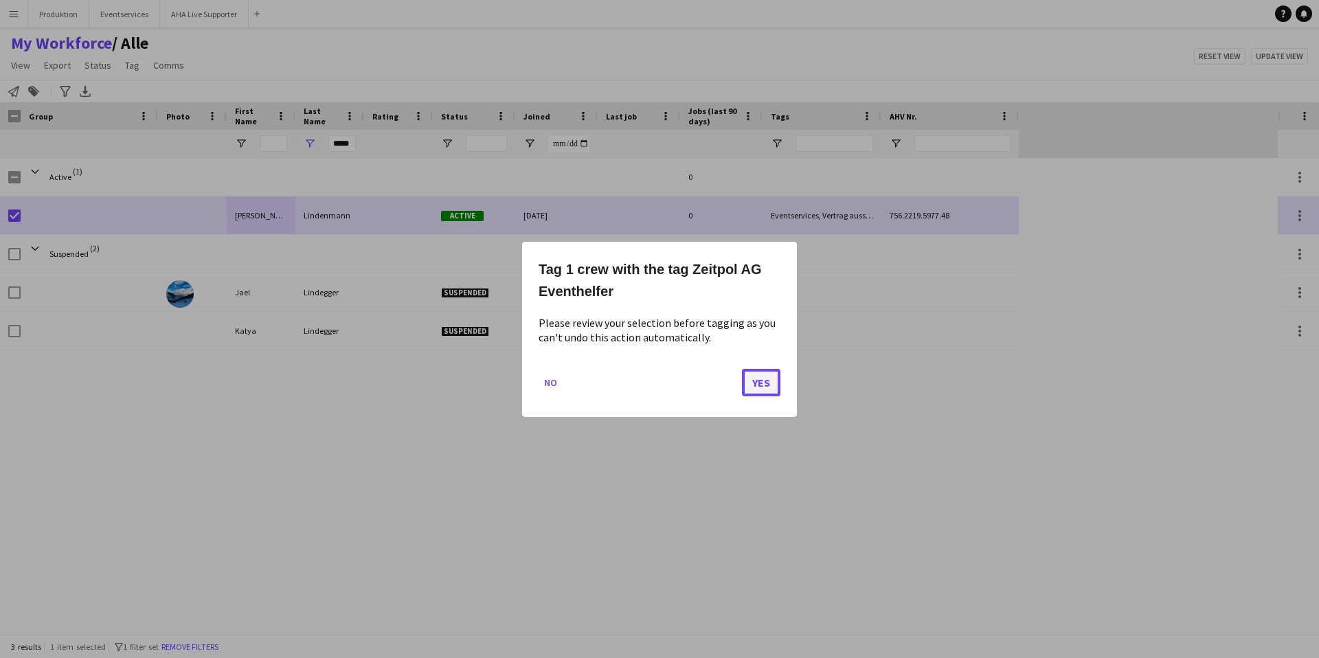
click at [766, 389] on button "Yes" at bounding box center [761, 381] width 38 height 27
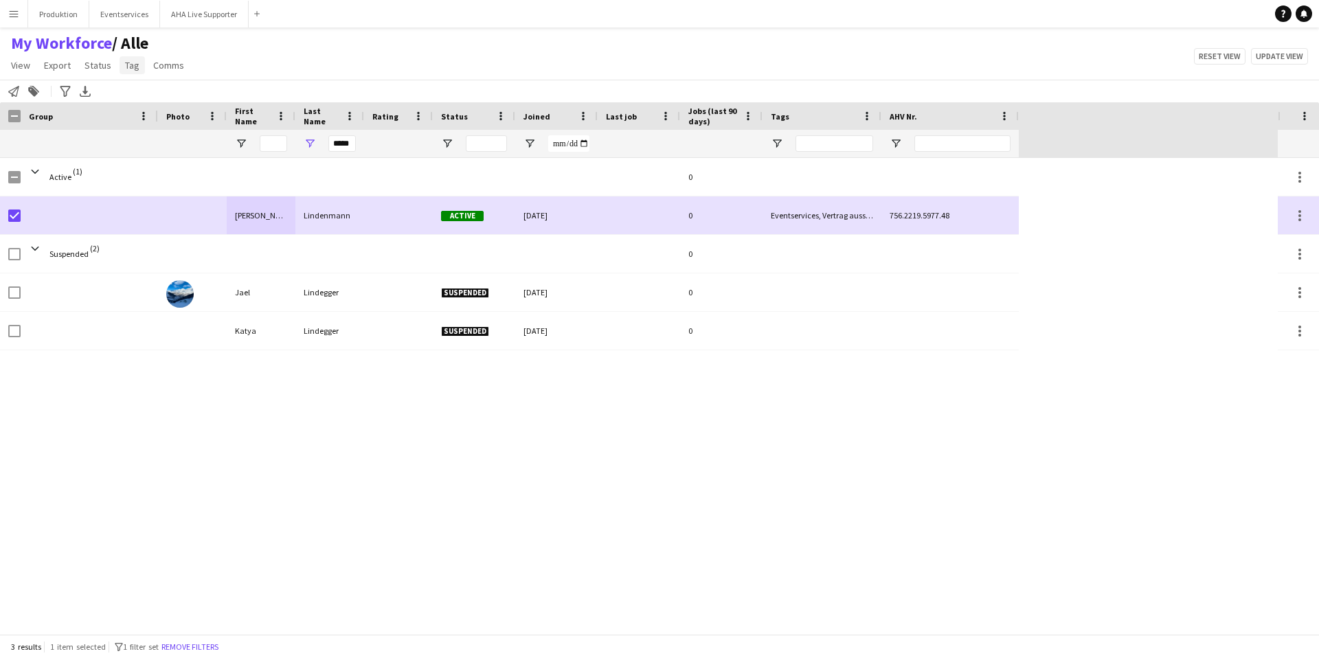
click at [126, 63] on span "Tag" at bounding box center [132, 65] width 14 height 12
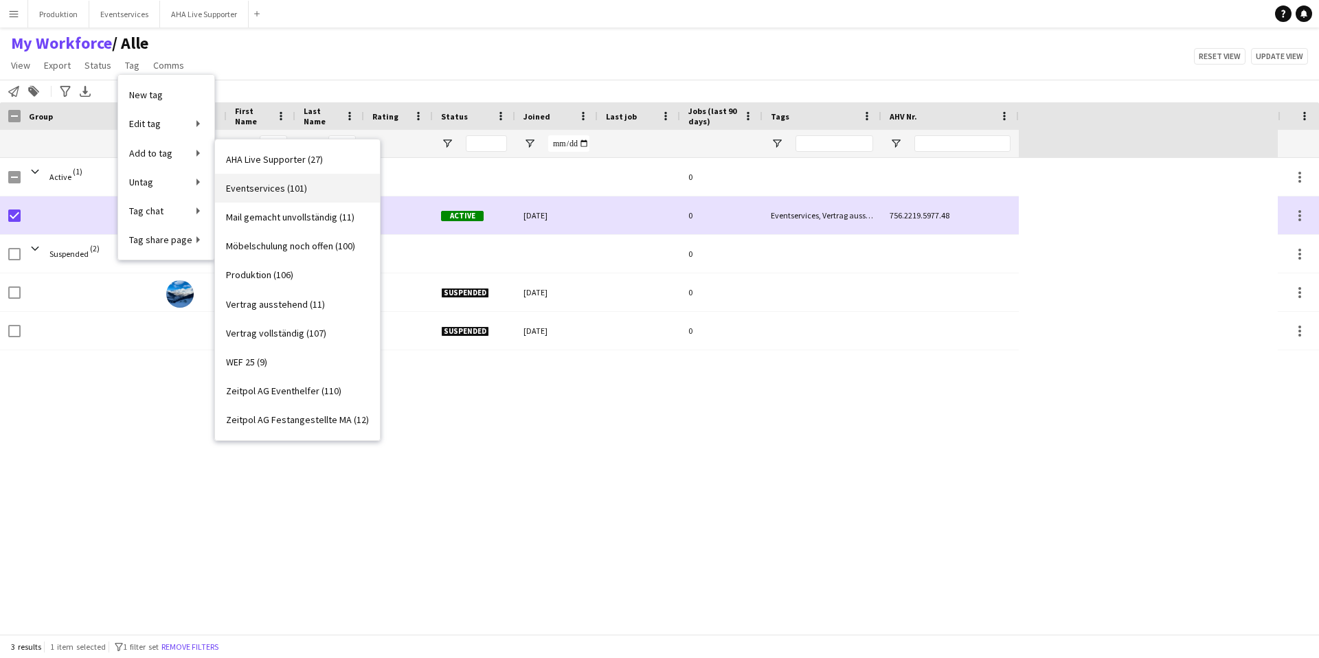
click at [253, 191] on span "Eventservices (101)" at bounding box center [266, 188] width 81 height 12
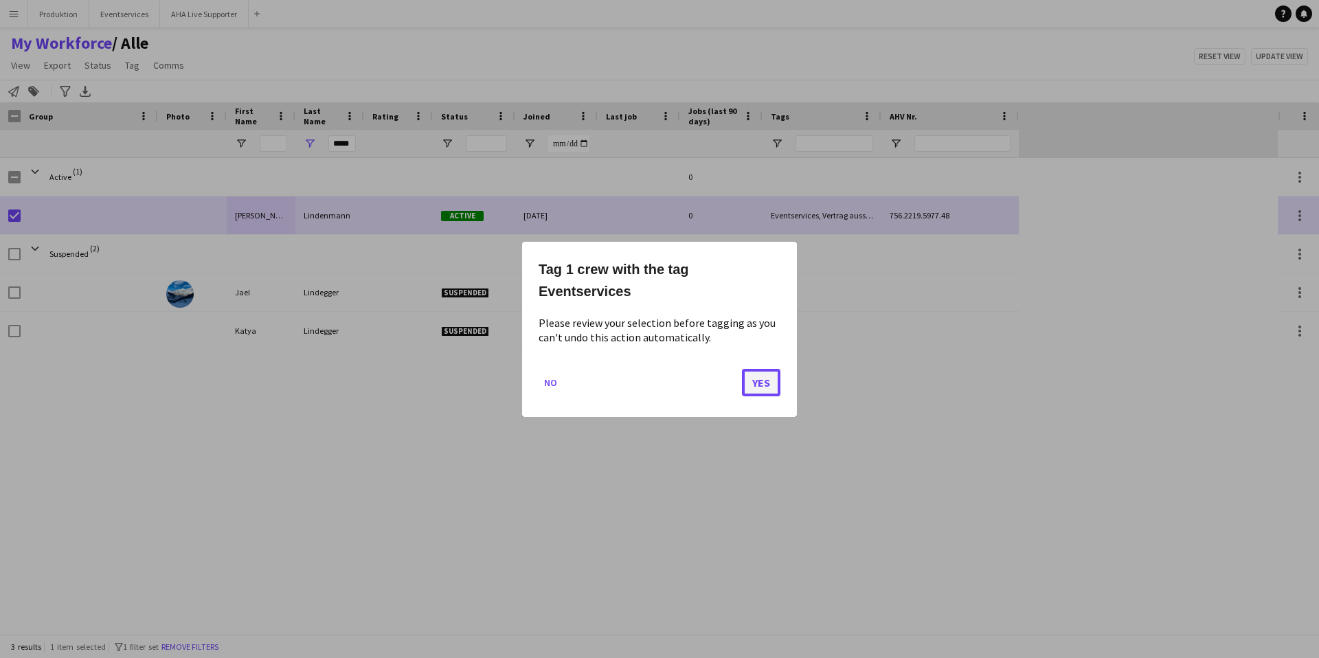
click at [754, 374] on button "Yes" at bounding box center [761, 381] width 38 height 27
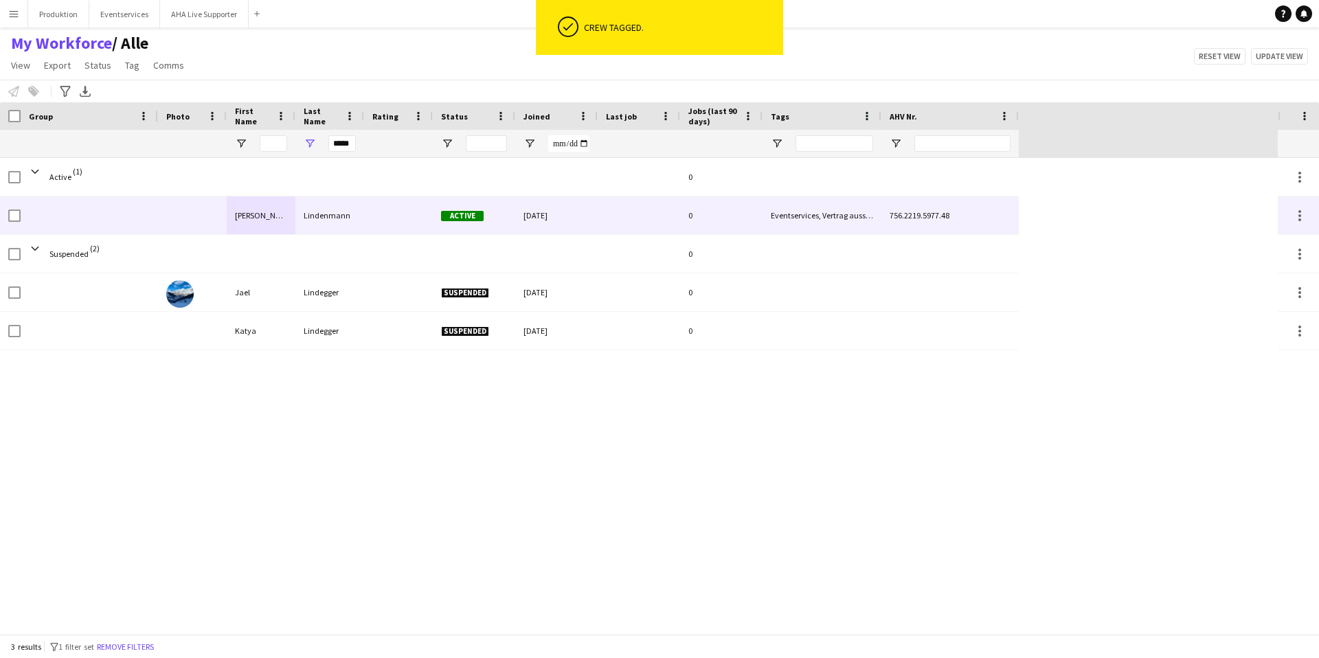
click at [25, 216] on div at bounding box center [89, 215] width 137 height 38
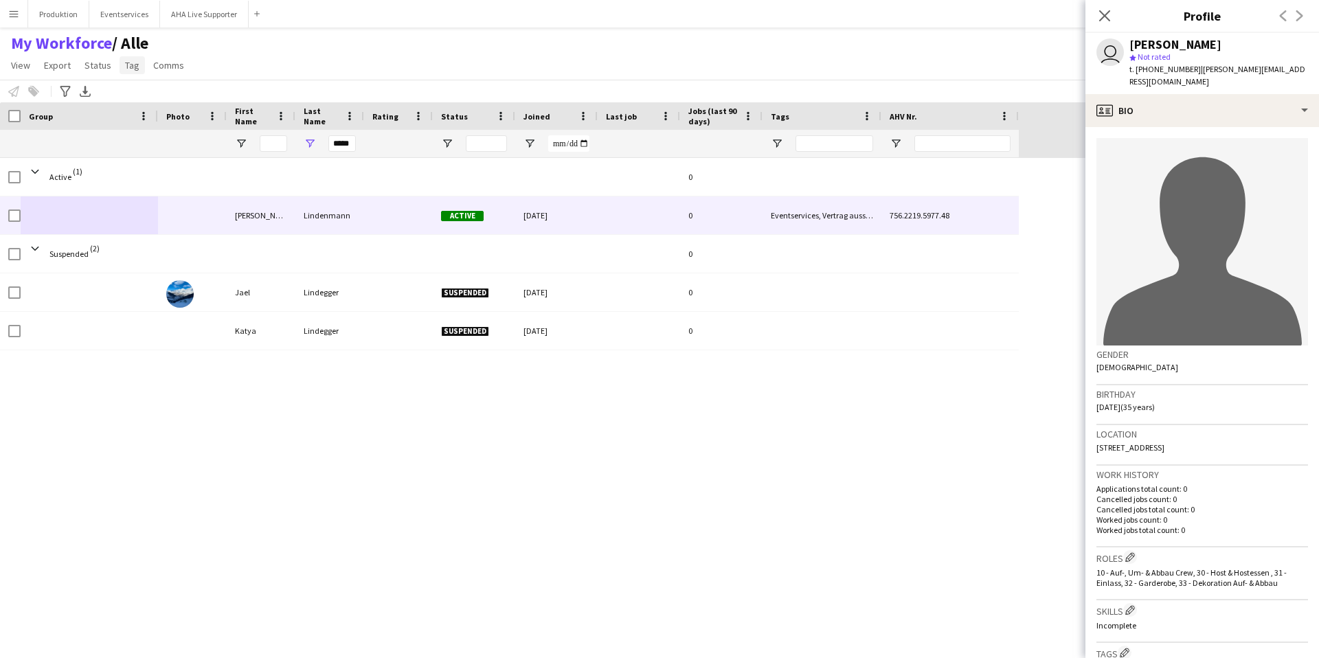
click at [132, 66] on span "Tag" at bounding box center [132, 65] width 14 height 12
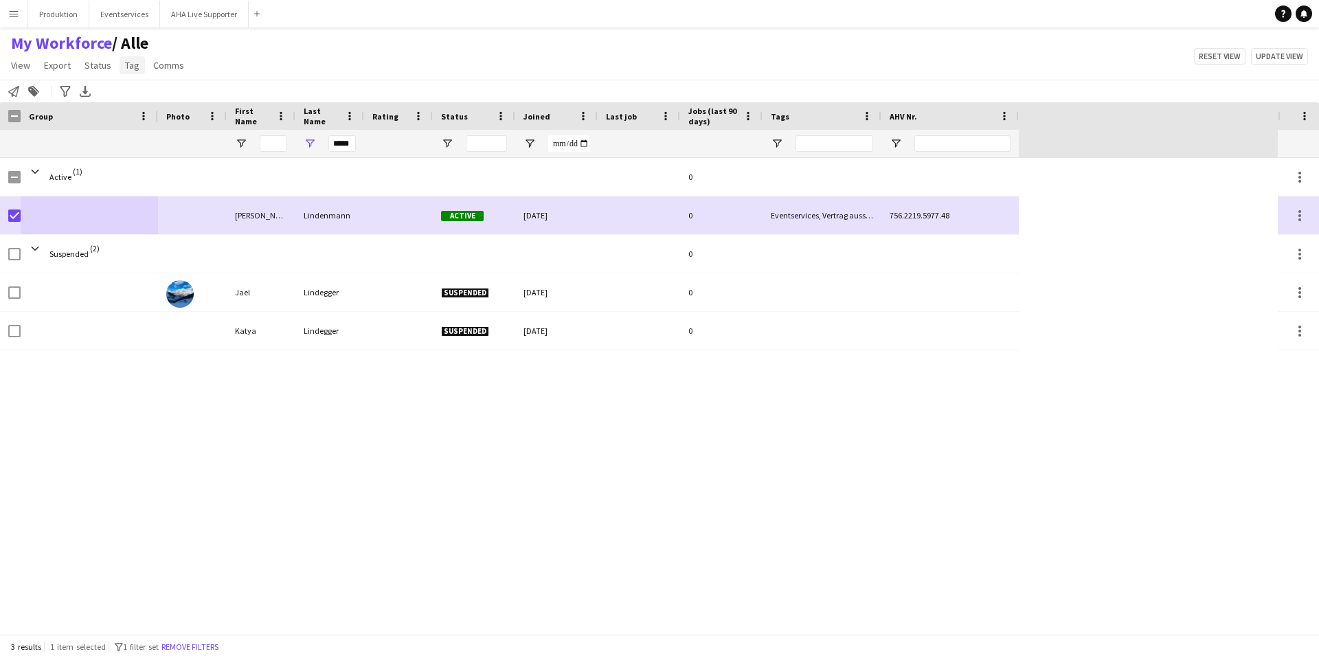
click at [133, 68] on span "Tag" at bounding box center [132, 65] width 14 height 12
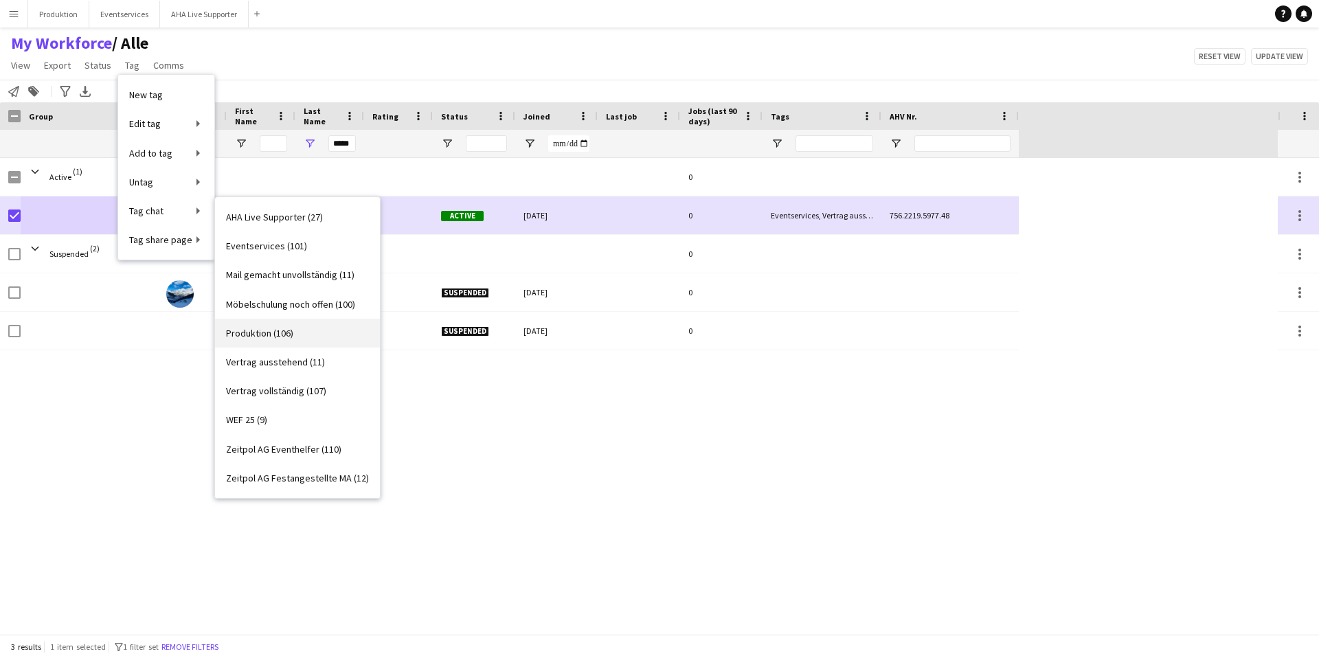
click at [285, 334] on span "Produktion (106)" at bounding box center [259, 333] width 67 height 12
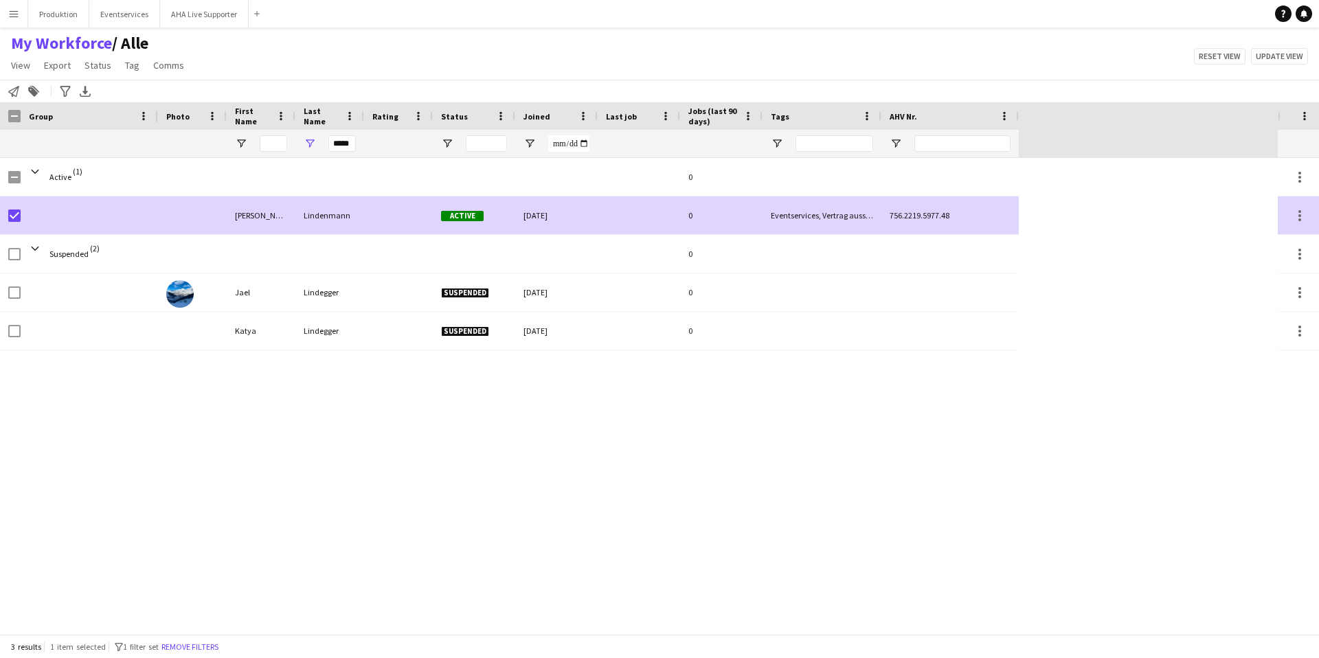
click at [298, 223] on div "Lindenmann" at bounding box center [329, 215] width 69 height 38
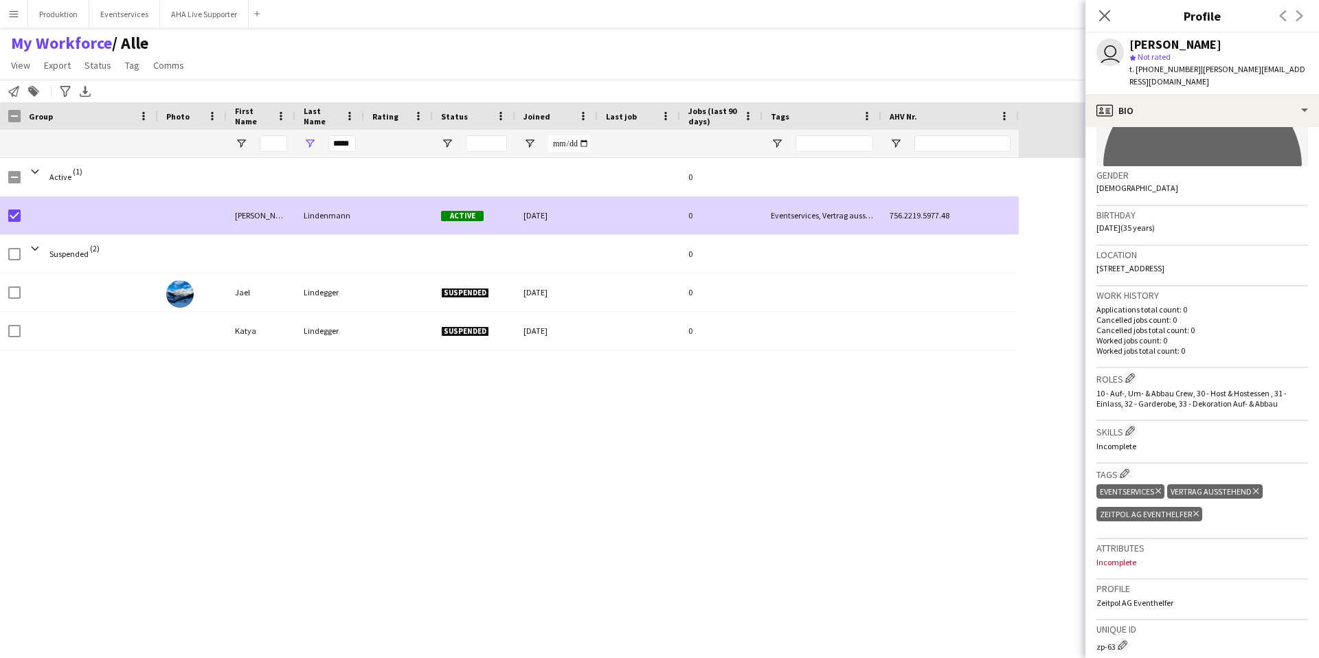
scroll to position [216, 0]
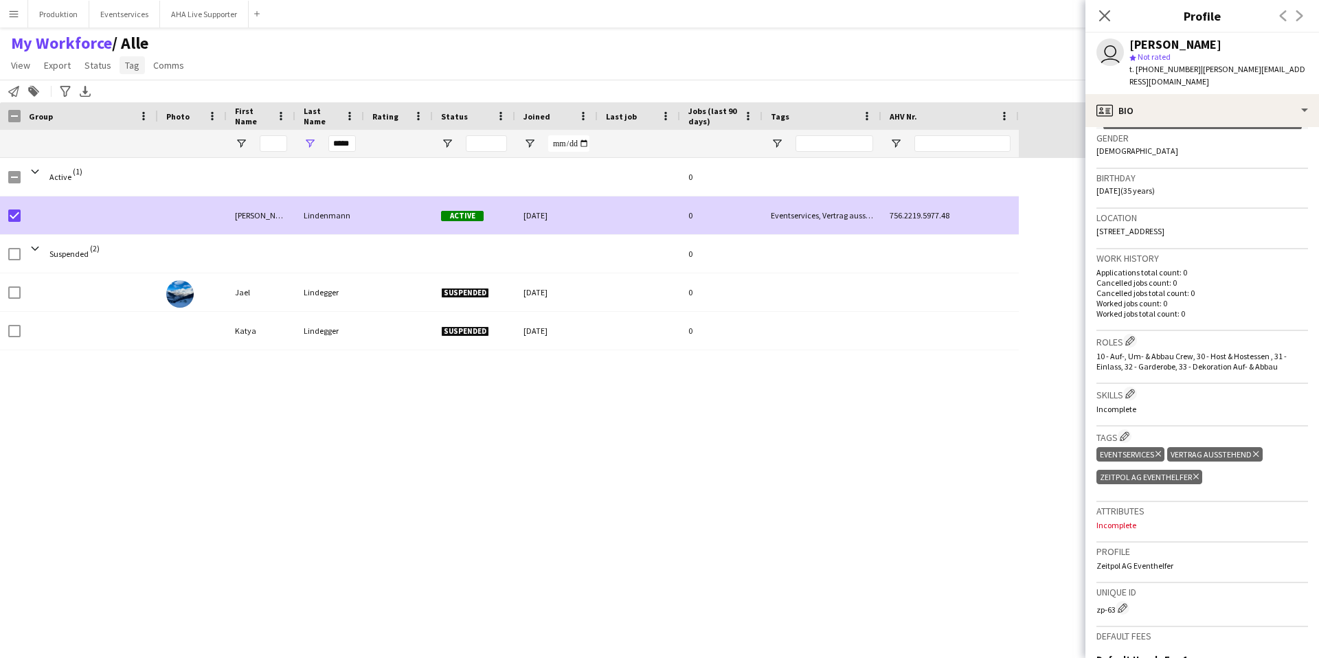
click at [131, 67] on span "Tag" at bounding box center [132, 65] width 14 height 12
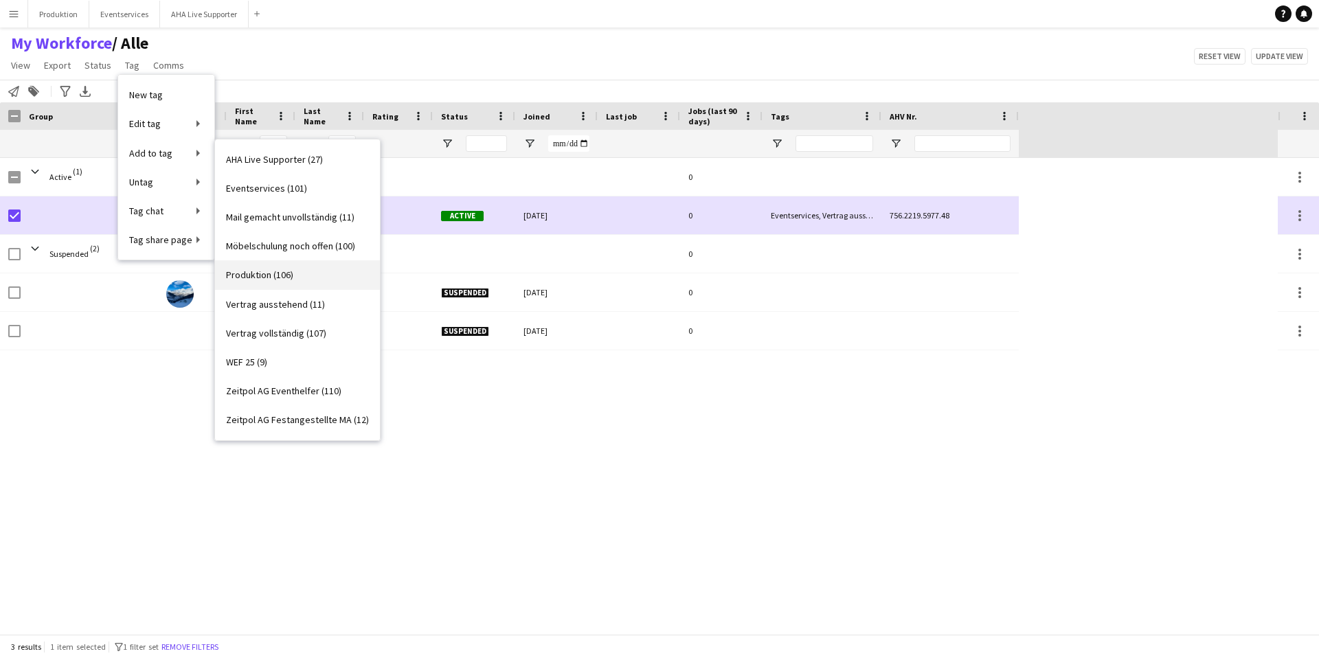
click at [262, 280] on span "Produktion (106)" at bounding box center [259, 275] width 67 height 12
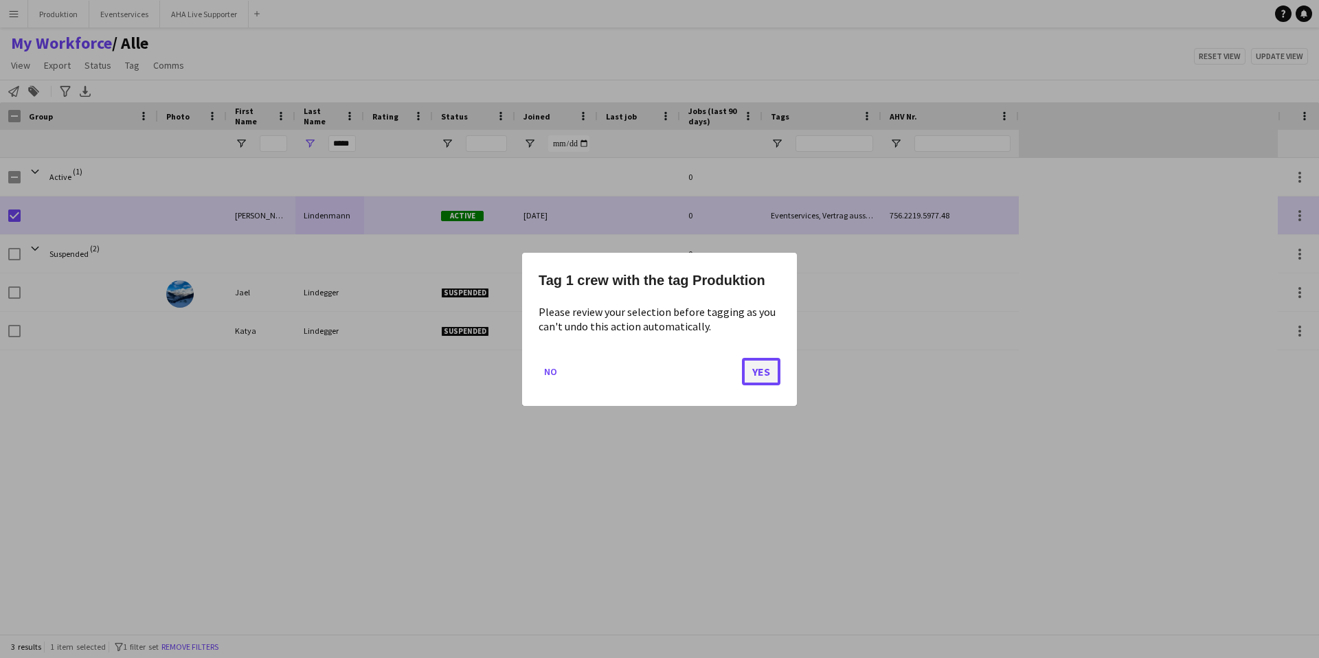
click at [764, 373] on button "Yes" at bounding box center [761, 370] width 38 height 27
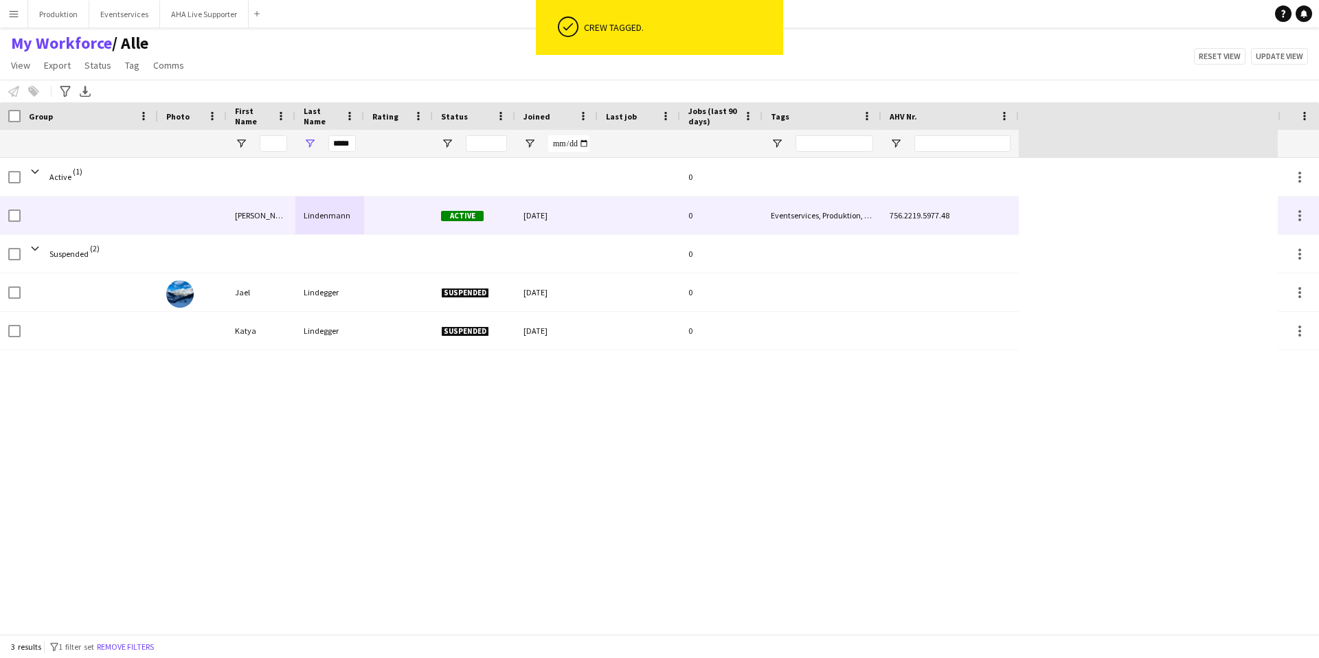
click at [349, 211] on div "Lindenmann" at bounding box center [329, 215] width 69 height 38
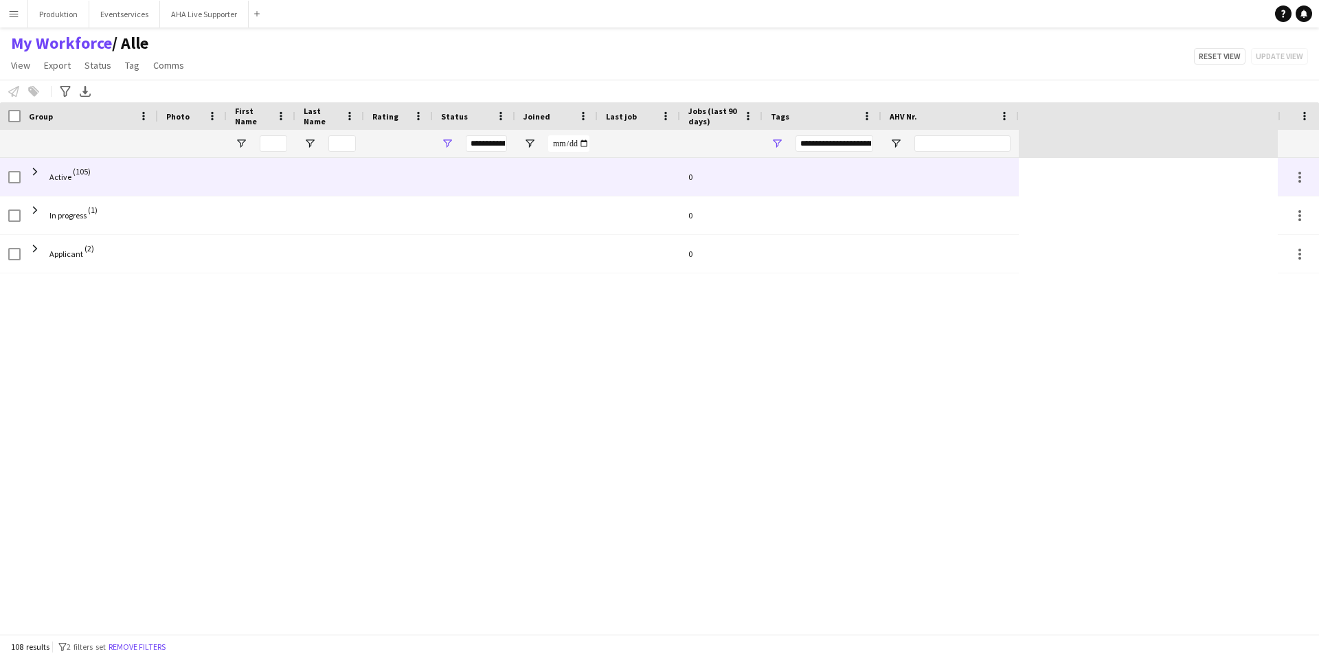
click at [86, 173] on span "(105)" at bounding box center [82, 171] width 18 height 27
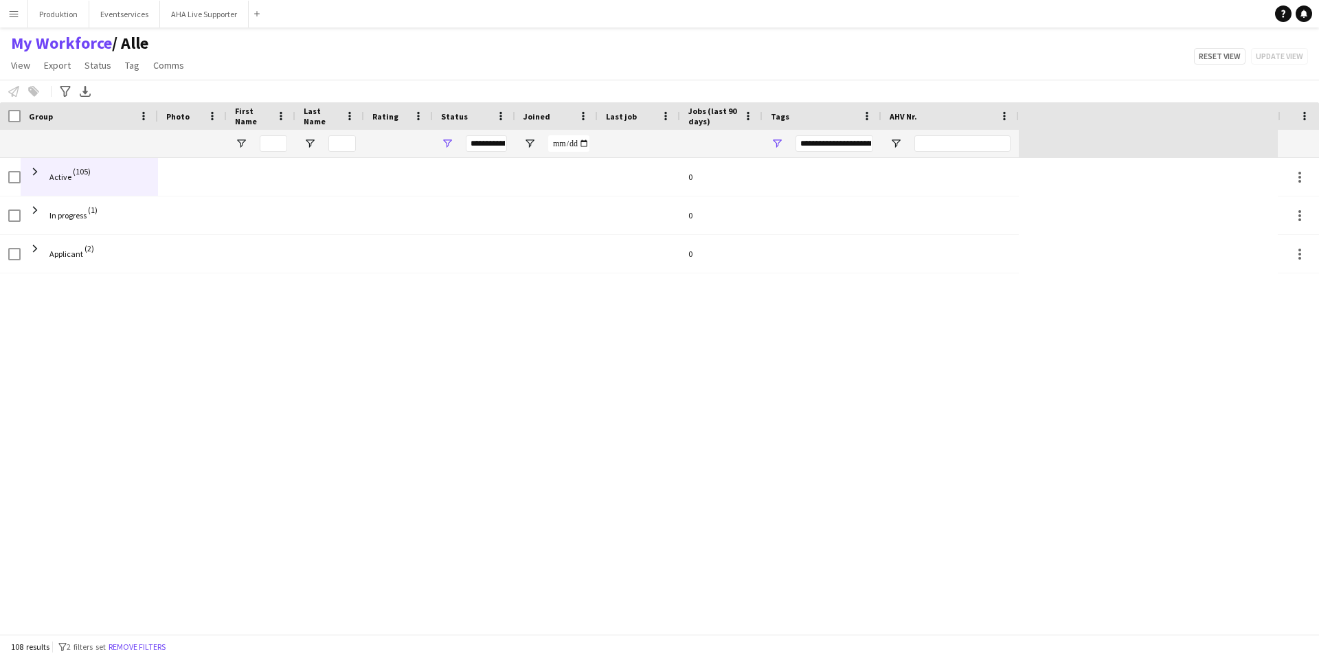
click at [257, 141] on div at bounding box center [261, 143] width 69 height 27
click at [269, 139] on input "First Name Filter Input" at bounding box center [273, 143] width 27 height 16
type input "****"
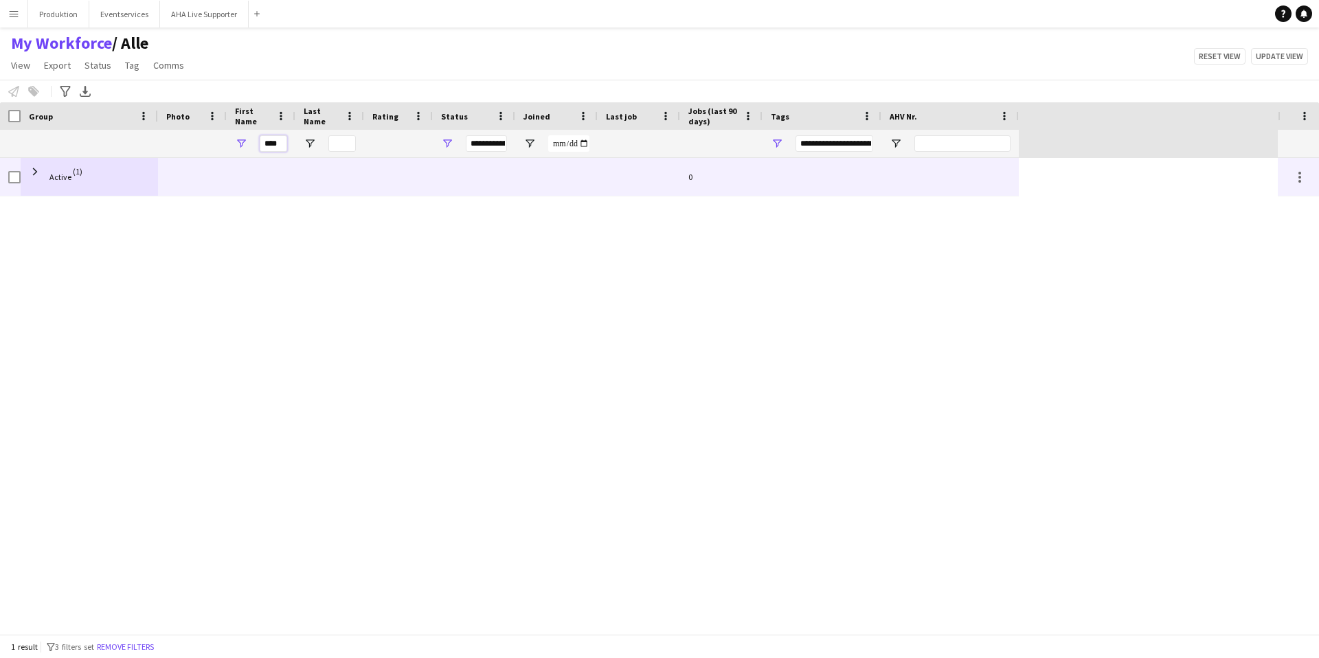
type input "**********"
type input "****"
click at [125, 185] on span "Active (1)" at bounding box center [89, 177] width 121 height 38
click at [39, 179] on span at bounding box center [35, 171] width 12 height 27
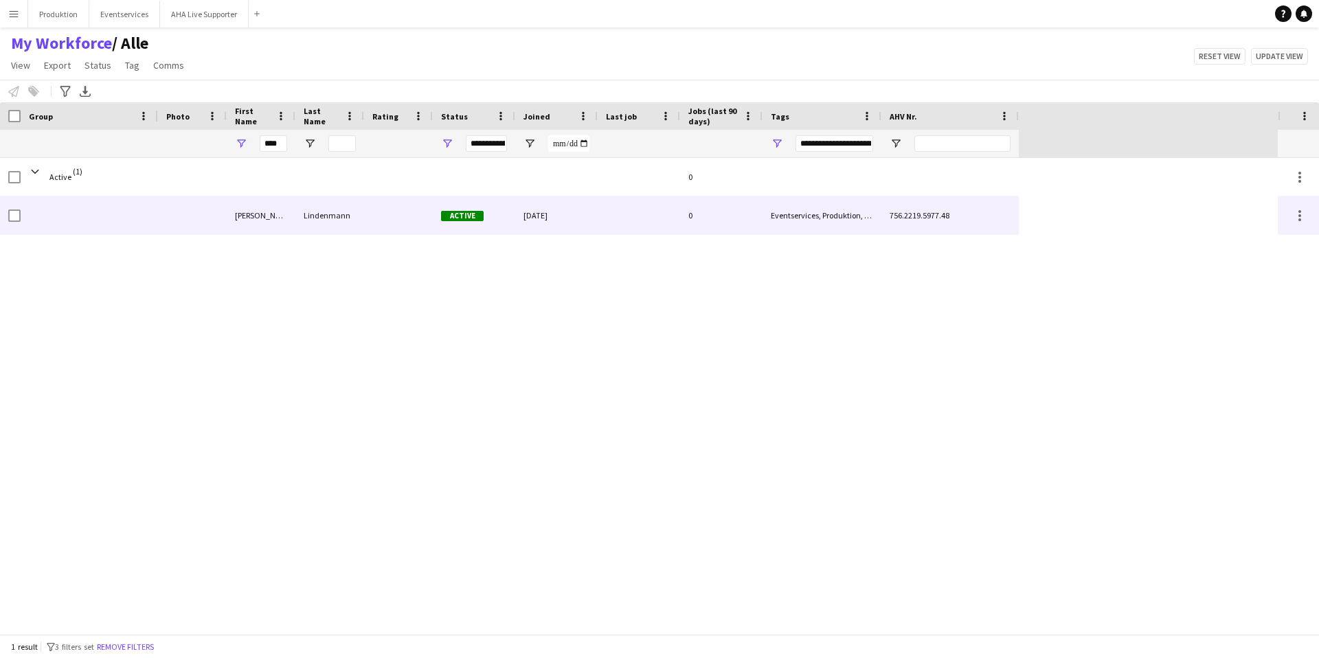
click at [229, 216] on div "[PERSON_NAME]" at bounding box center [261, 215] width 69 height 38
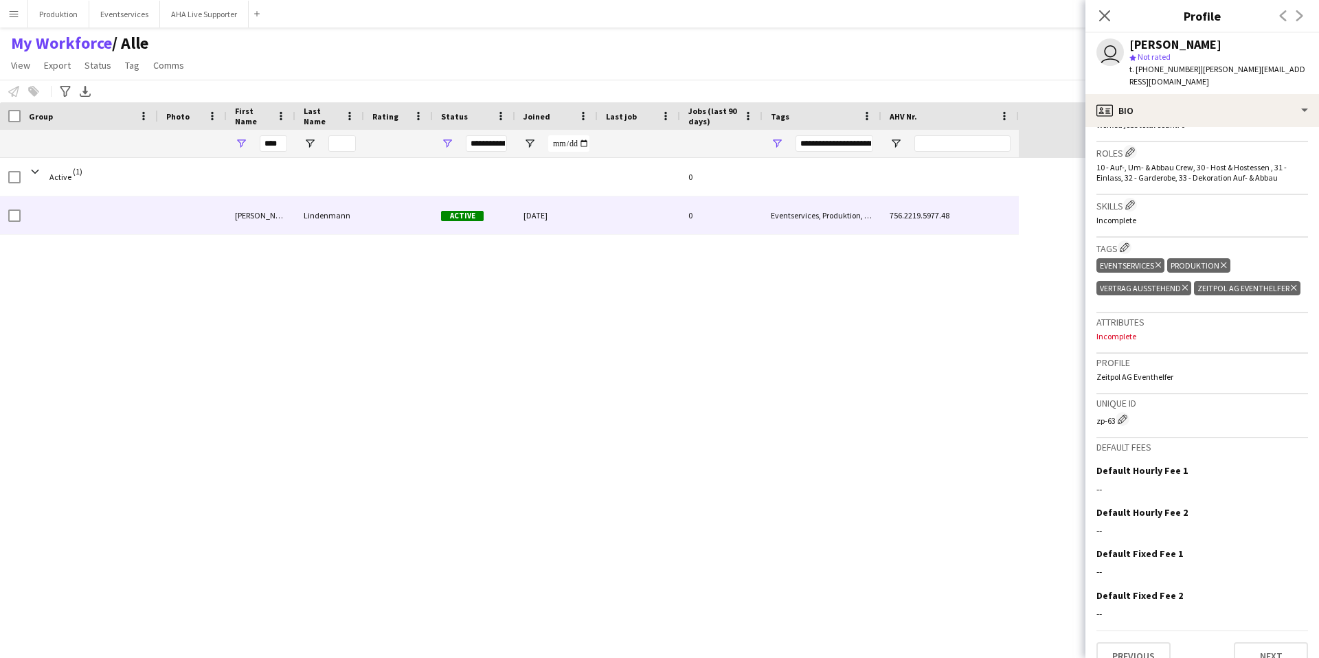
scroll to position [406, 0]
click at [1115, 341] on p "Incomplete" at bounding box center [1202, 335] width 212 height 10
click at [1120, 339] on p "Incomplete" at bounding box center [1202, 335] width 212 height 10
click at [1134, 341] on p "Incomplete" at bounding box center [1202, 335] width 212 height 10
click at [1121, 341] on p "Incomplete" at bounding box center [1202, 335] width 212 height 10
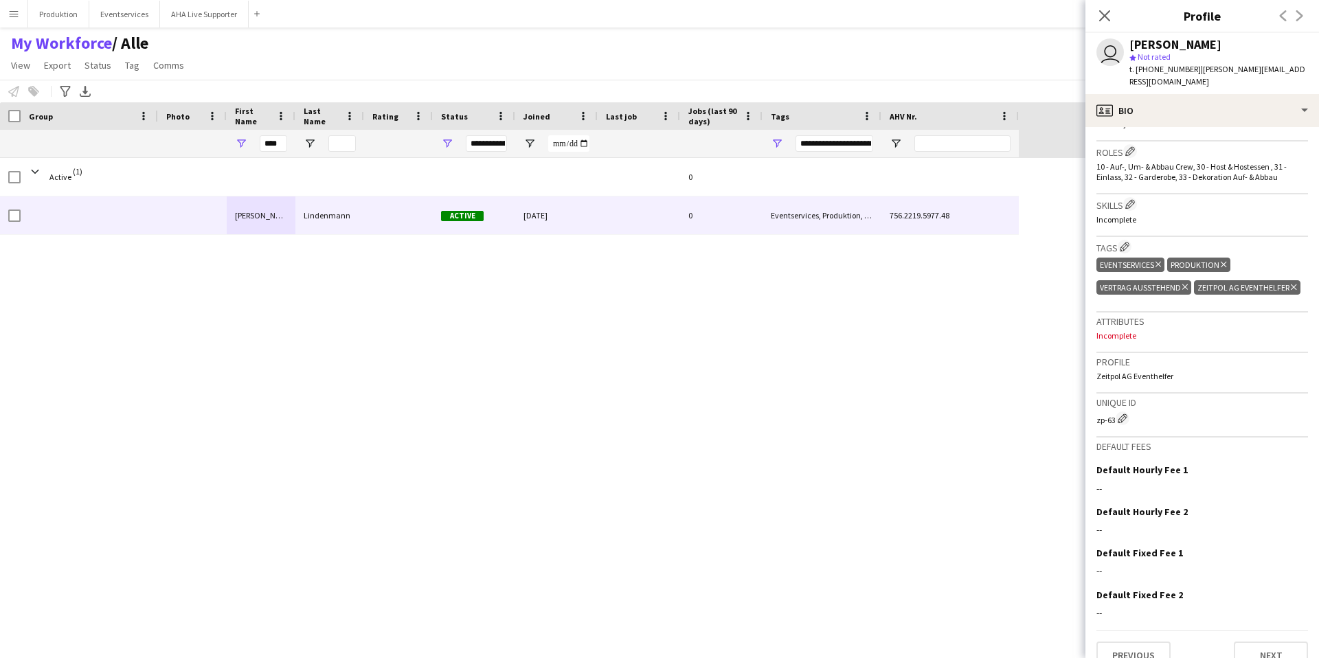
click at [1111, 328] on h3 "Attributes" at bounding box center [1202, 321] width 212 height 12
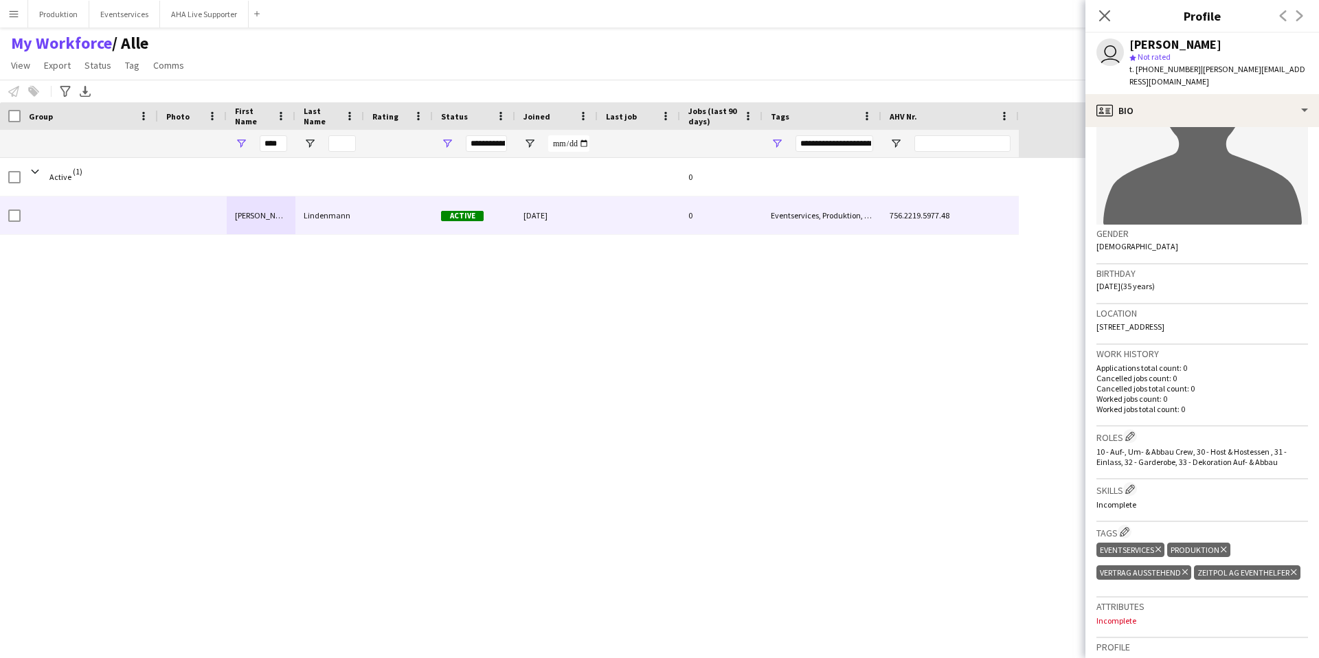
scroll to position [0, 0]
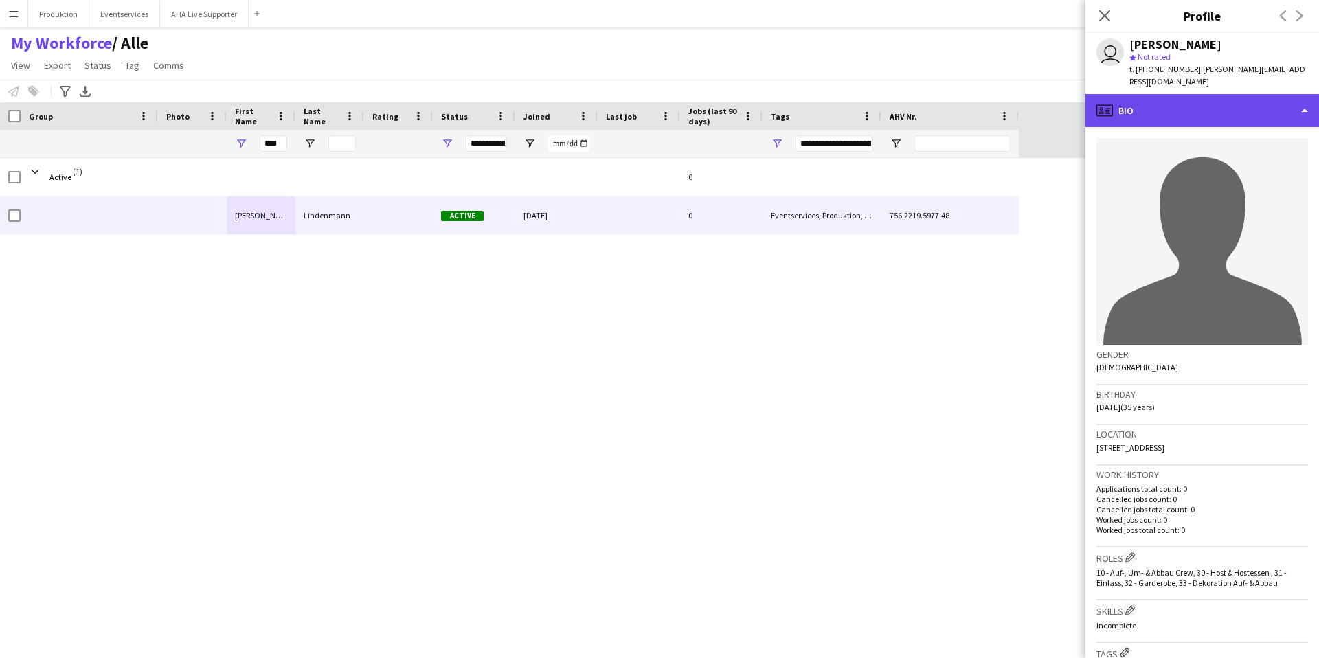
click at [1306, 100] on div "profile Bio" at bounding box center [1202, 110] width 234 height 33
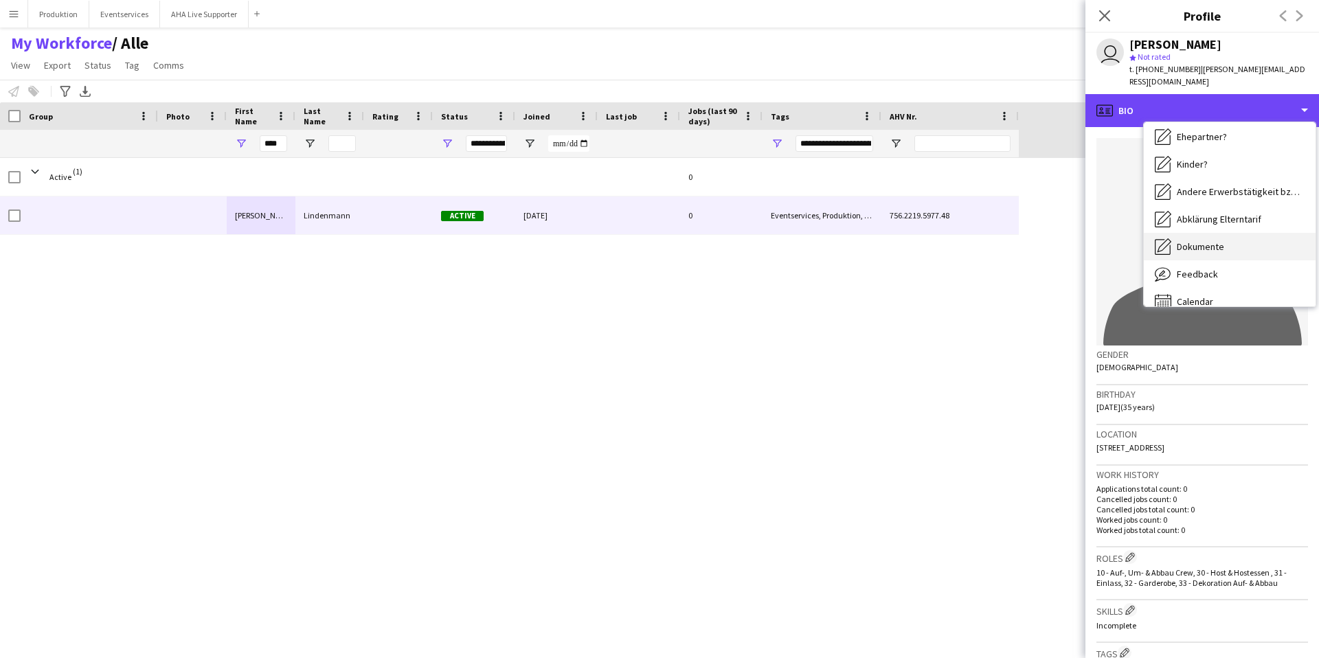
scroll to position [212, 0]
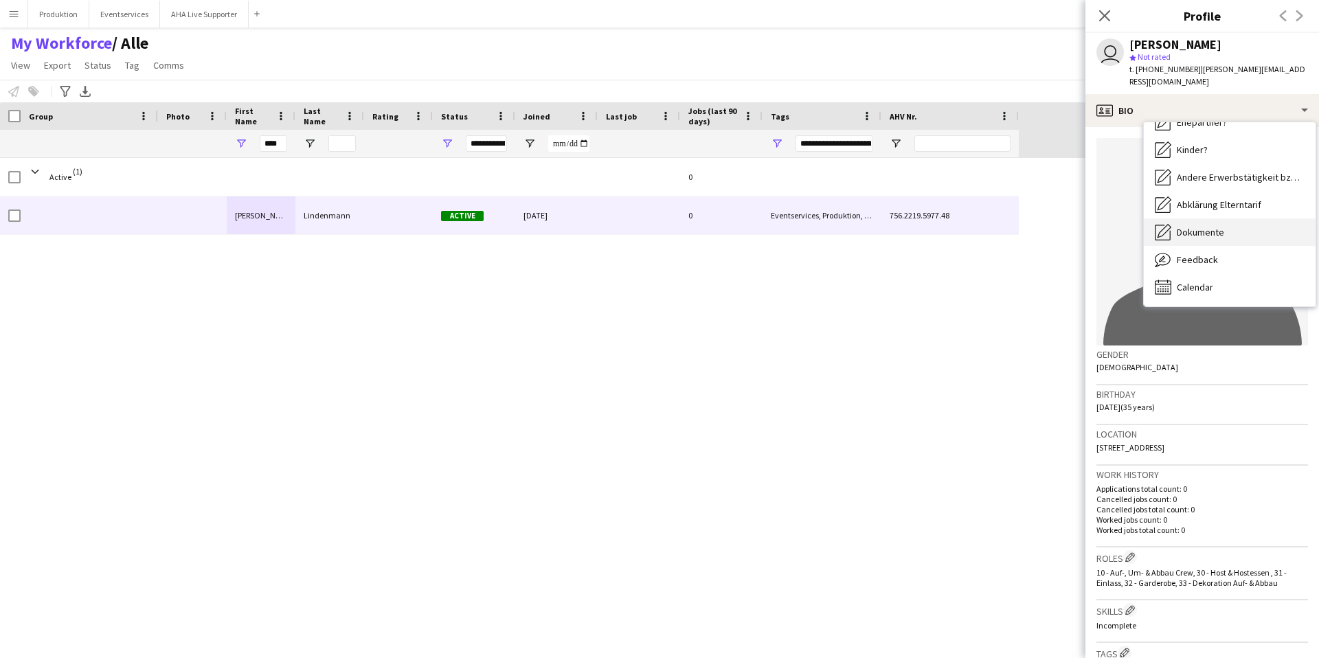
click at [1196, 226] on span "Dokumente" at bounding box center [1200, 232] width 47 height 12
